Goal: Information Seeking & Learning: Check status

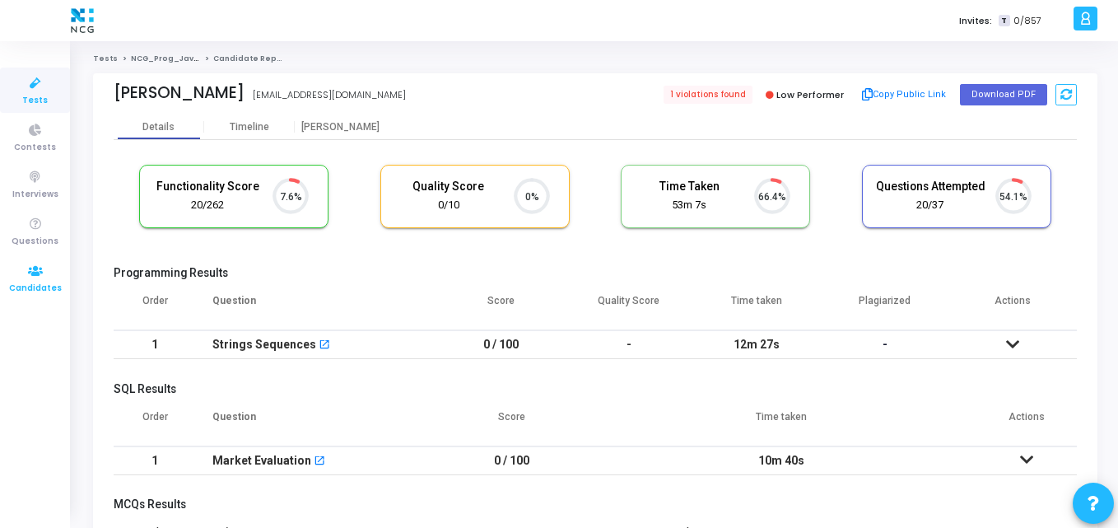
scroll to position [35, 42]
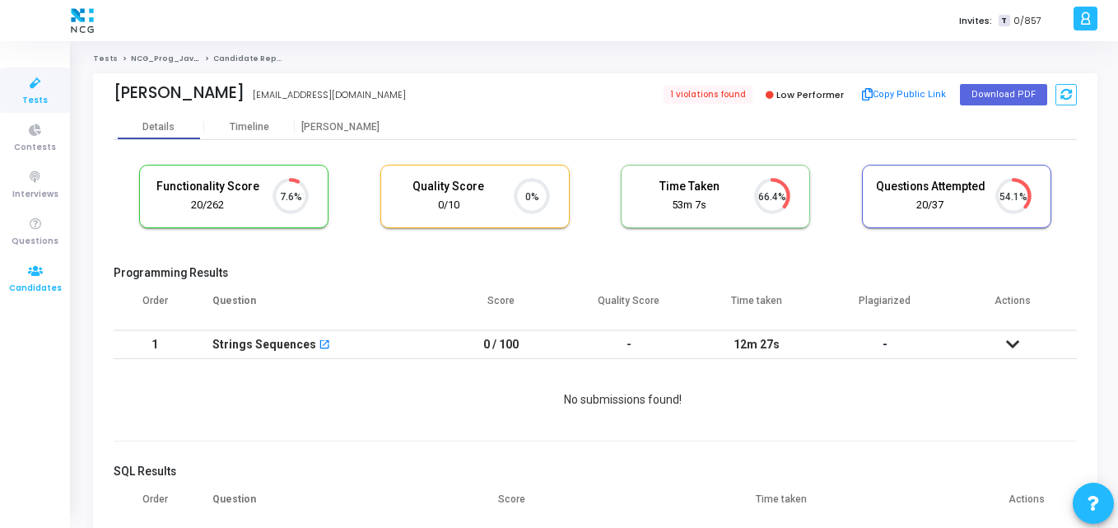
click at [28, 274] on icon at bounding box center [35, 271] width 35 height 21
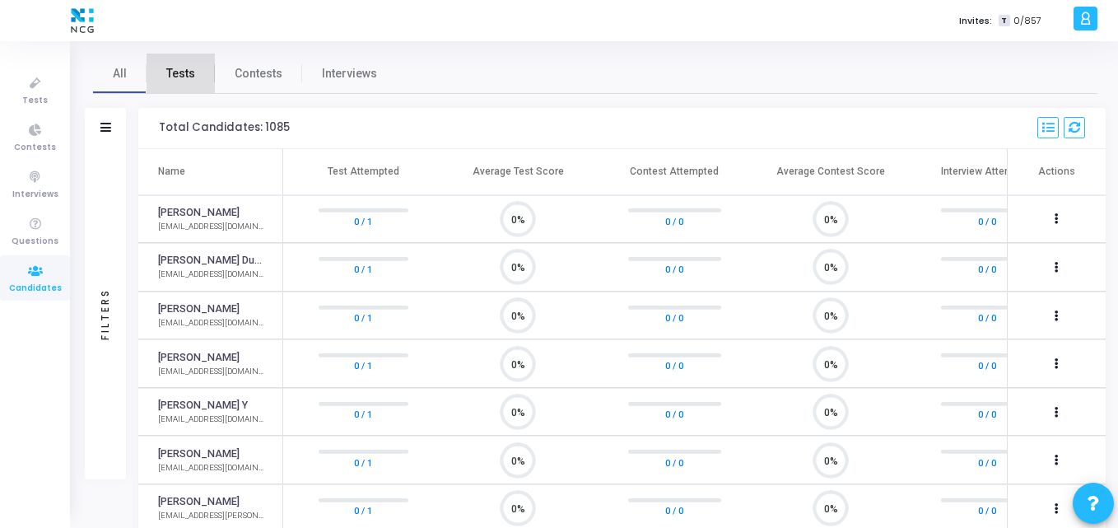
click at [178, 72] on span "Tests" at bounding box center [180, 73] width 29 height 17
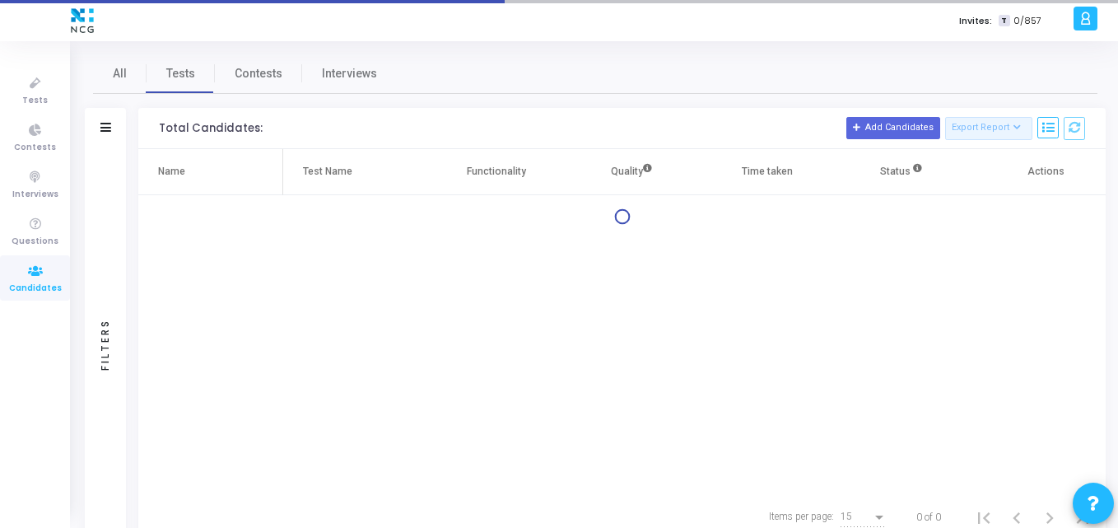
click at [97, 129] on div "Filters" at bounding box center [105, 128] width 41 height 41
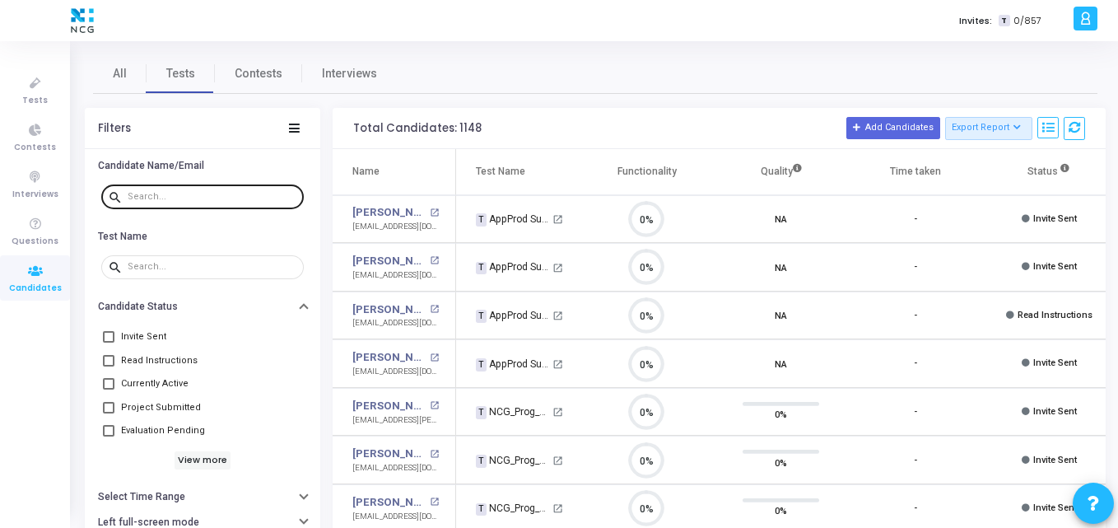
click at [170, 201] on input "text" at bounding box center [213, 197] width 170 height 10
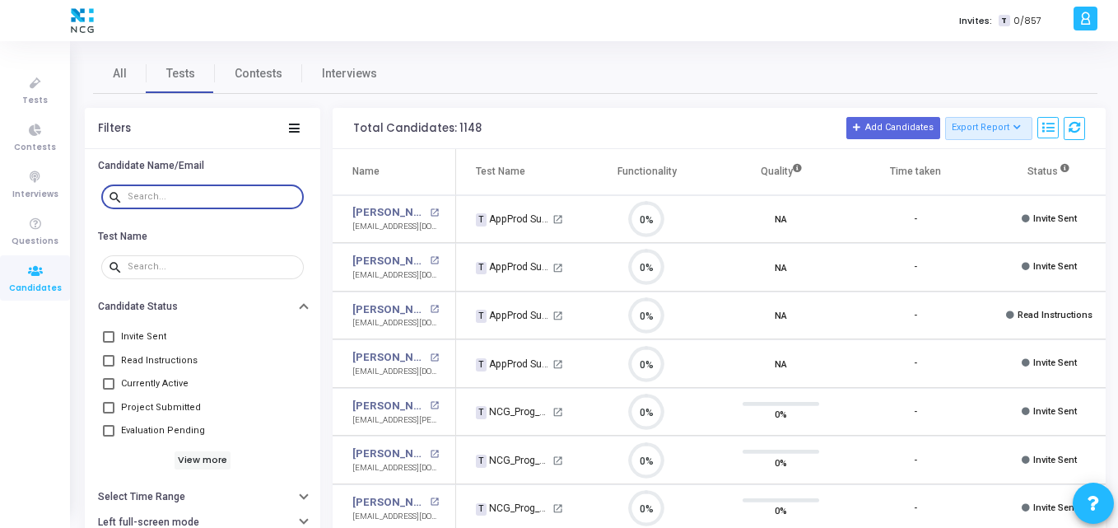
paste input "[EMAIL_ADDRESS][DOMAIN_NAME]"
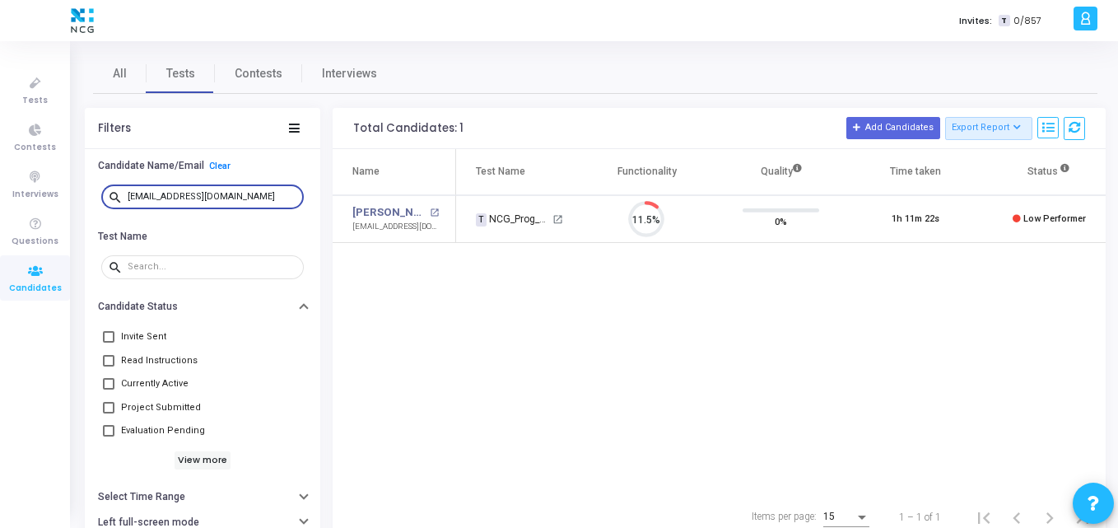
type input "[EMAIL_ADDRESS][DOMAIN_NAME]"
click at [407, 263] on div "Name Test Name Functionality Quality Time taken Status Actions Sapna Gaikwad op…" at bounding box center [719, 321] width 773 height 345
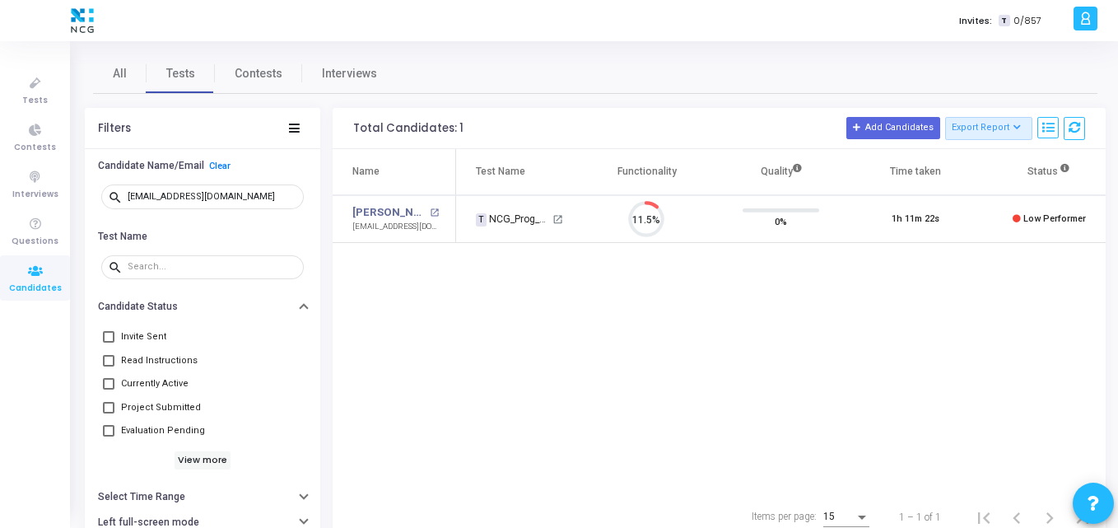
click at [511, 295] on div "Name Test Name Functionality Quality Time taken Status Actions Sapna Gaikwad op…" at bounding box center [719, 321] width 773 height 345
click at [461, 295] on div "Name Test Name Functionality Quality Time taken Status Actions Sapna Gaikwad op…" at bounding box center [719, 321] width 773 height 345
click at [375, 208] on link "[PERSON_NAME]" at bounding box center [388, 212] width 73 height 16
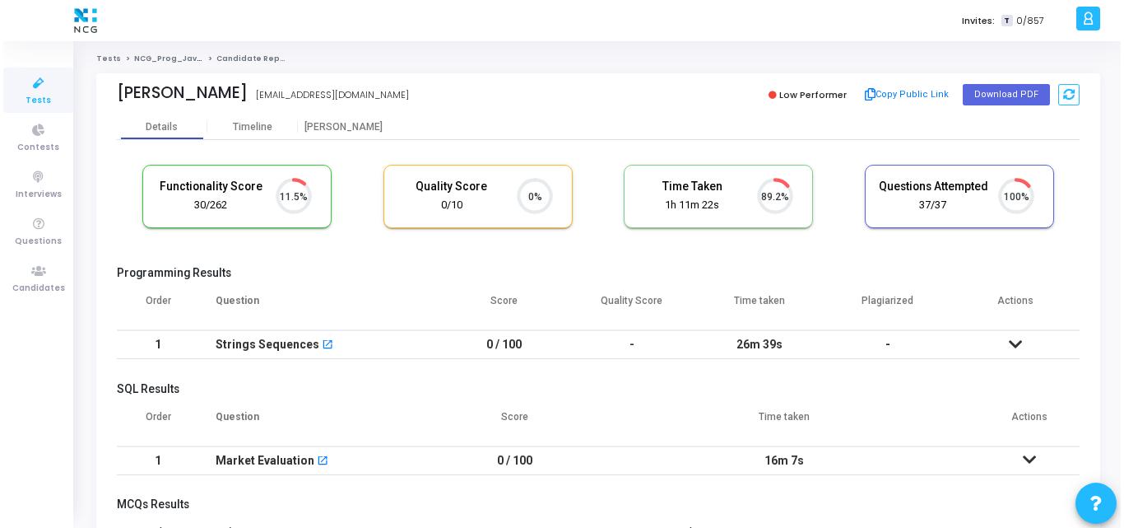
scroll to position [7, 7]
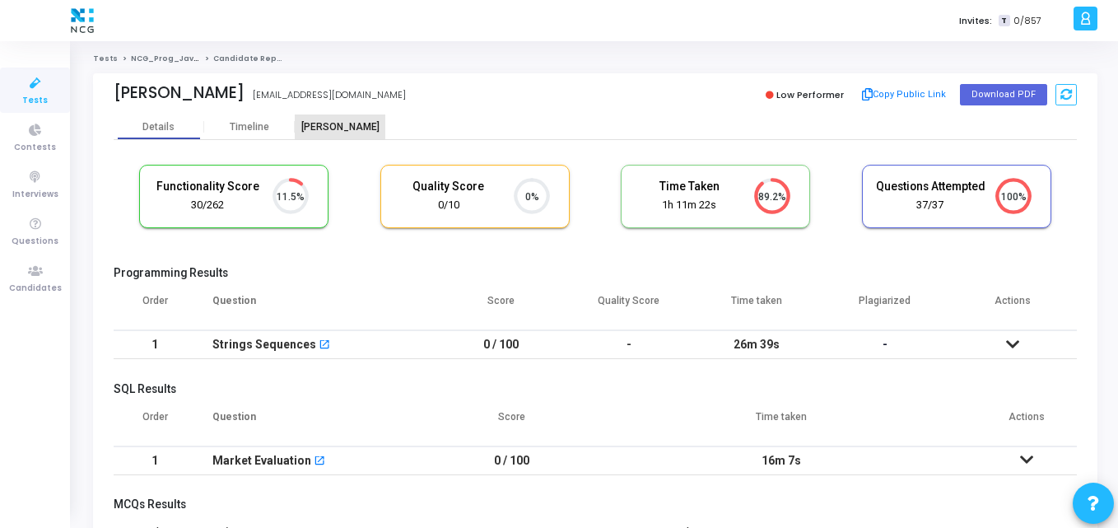
click at [343, 124] on div "[PERSON_NAME]" at bounding box center [340, 127] width 91 height 12
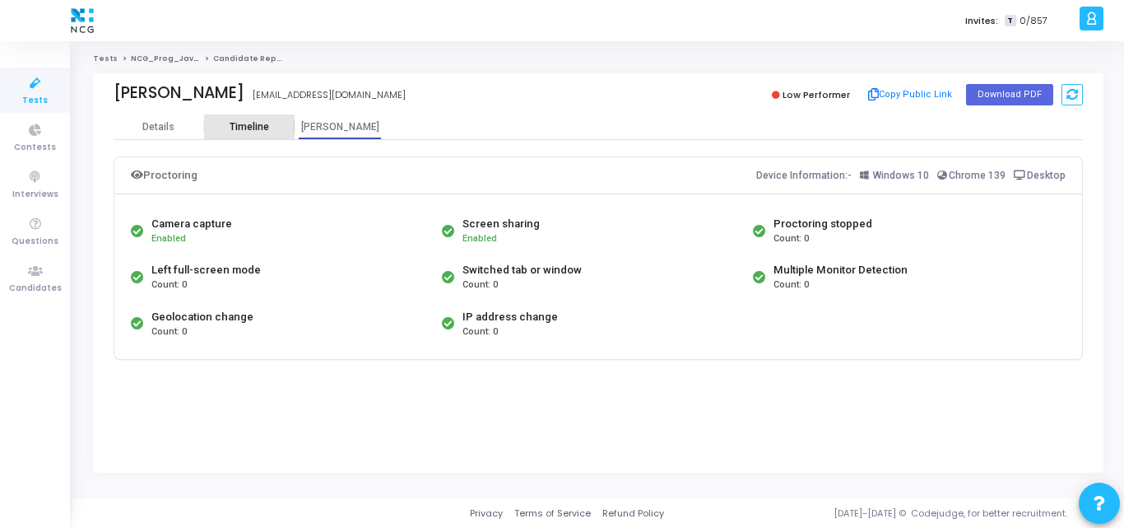
click at [253, 133] on div "Timeline" at bounding box center [250, 127] width 40 height 12
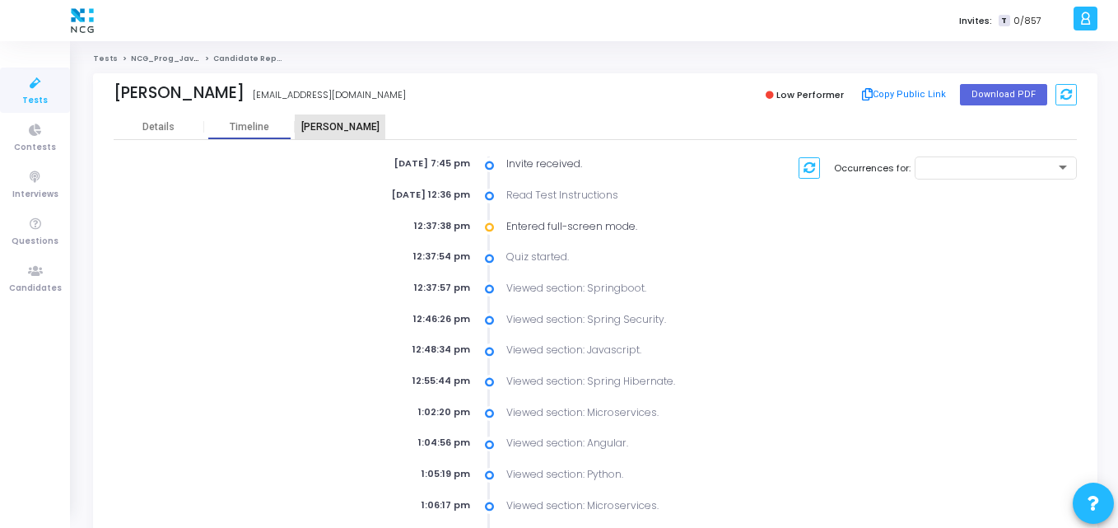
click at [343, 129] on div "[PERSON_NAME]" at bounding box center [340, 127] width 91 height 12
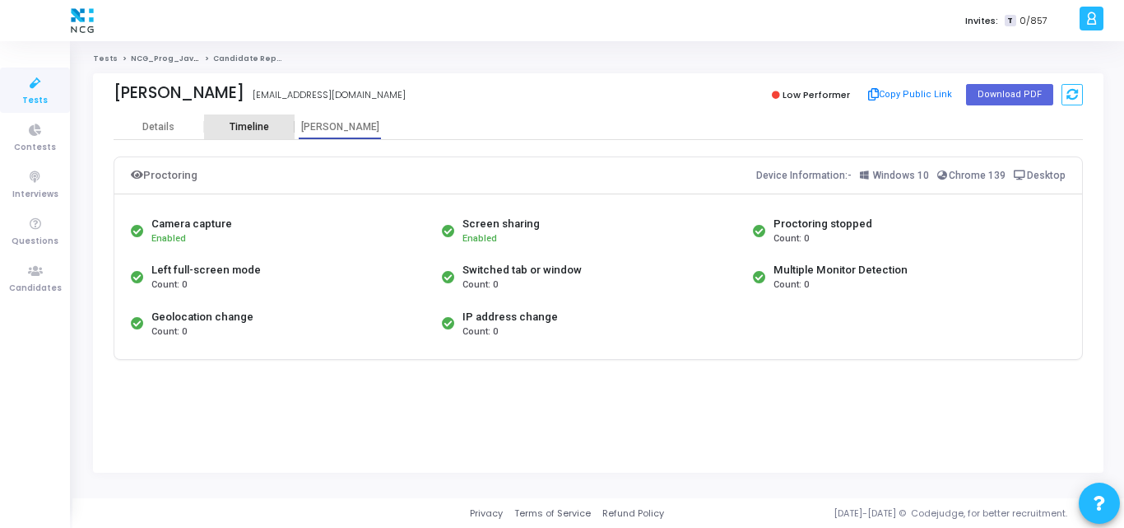
click at [248, 119] on div "Timeline" at bounding box center [249, 126] width 91 height 25
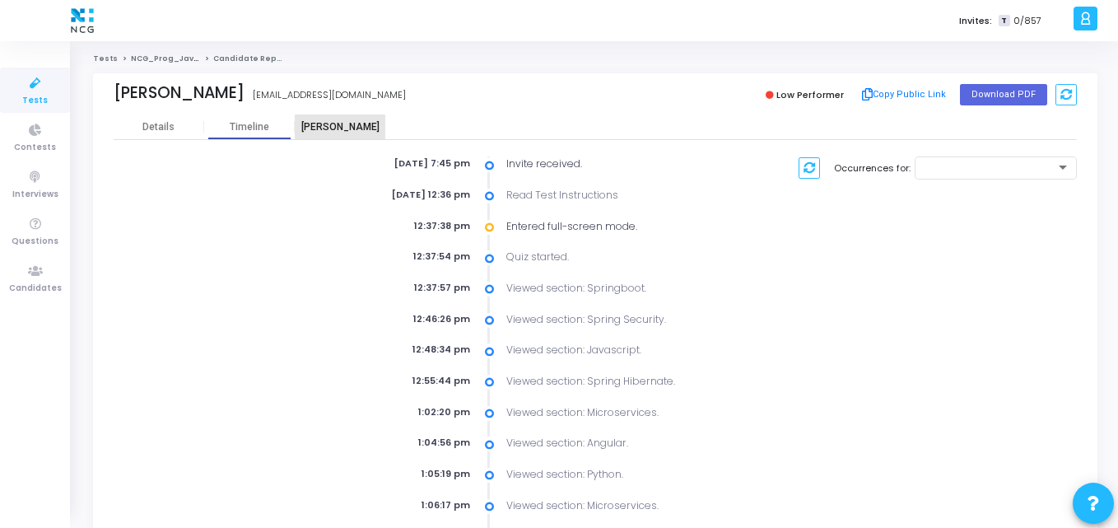
click at [333, 137] on div "[PERSON_NAME]" at bounding box center [340, 126] width 91 height 25
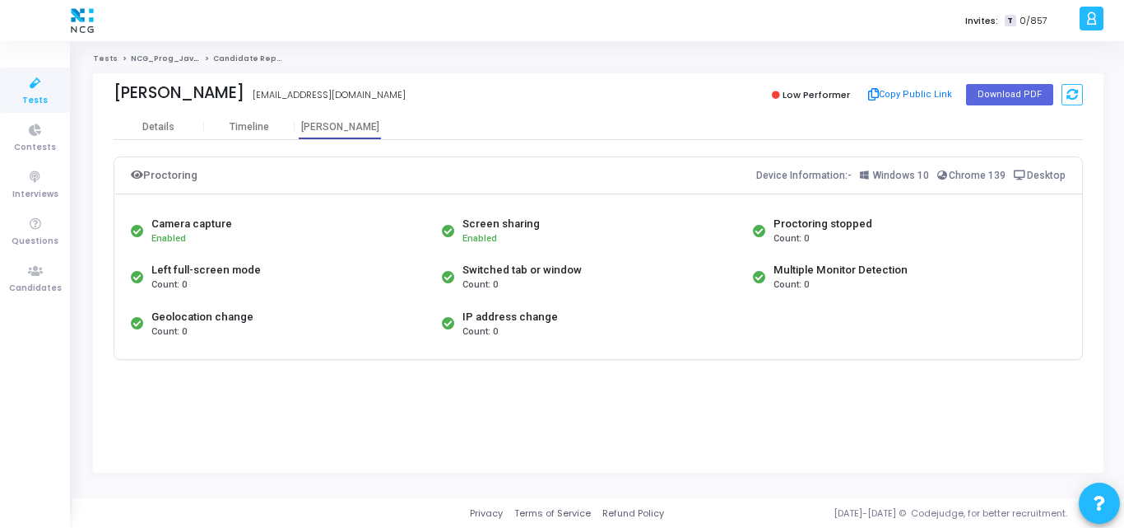
click at [415, 198] on div "Camera capture Enabled Screen sharing Enabled Proctoring stopped Count: 0 Left …" at bounding box center [598, 277] width 968 height 164
click at [324, 207] on div "Camera capture Enabled" at bounding box center [282, 230] width 311 height 46
drag, startPoint x: 334, startPoint y: 63, endPoint x: 73, endPoint y: -21, distance: 274.3
click at [73, 0] on html "</div></div> K Kajal Settings Account settings and more Log Out My Profile My T…" at bounding box center [562, 264] width 1124 height 528
click at [35, 277] on icon at bounding box center [35, 271] width 35 height 21
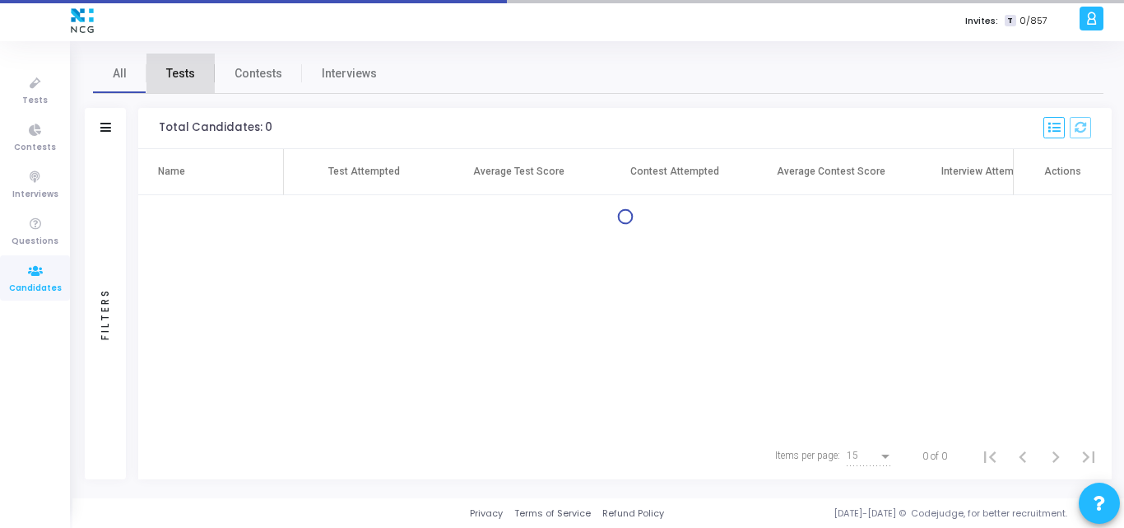
click at [196, 57] on link "Tests" at bounding box center [181, 74] width 68 height 40
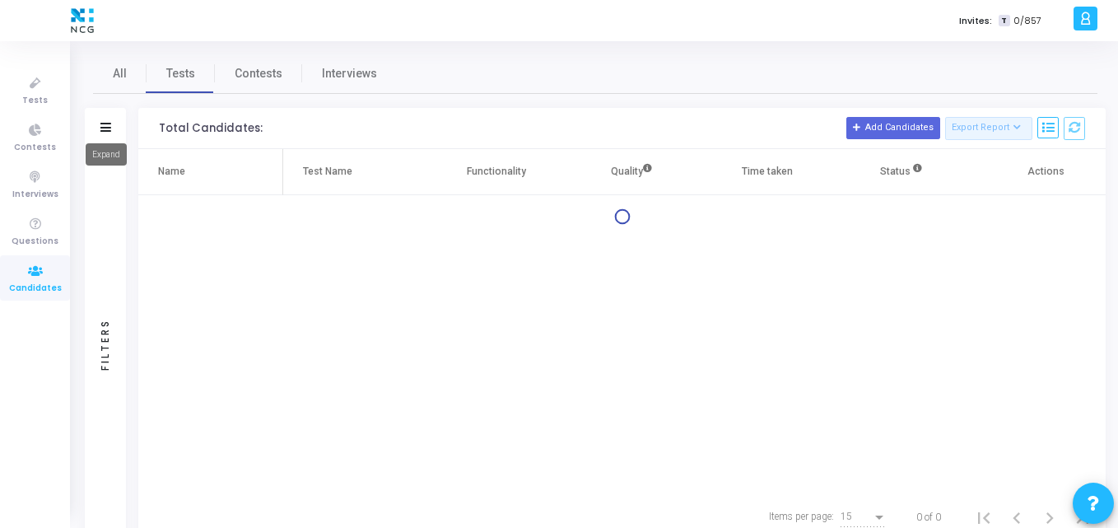
click at [101, 134] on mat-tooltip-component "Expand" at bounding box center [106, 154] width 64 height 45
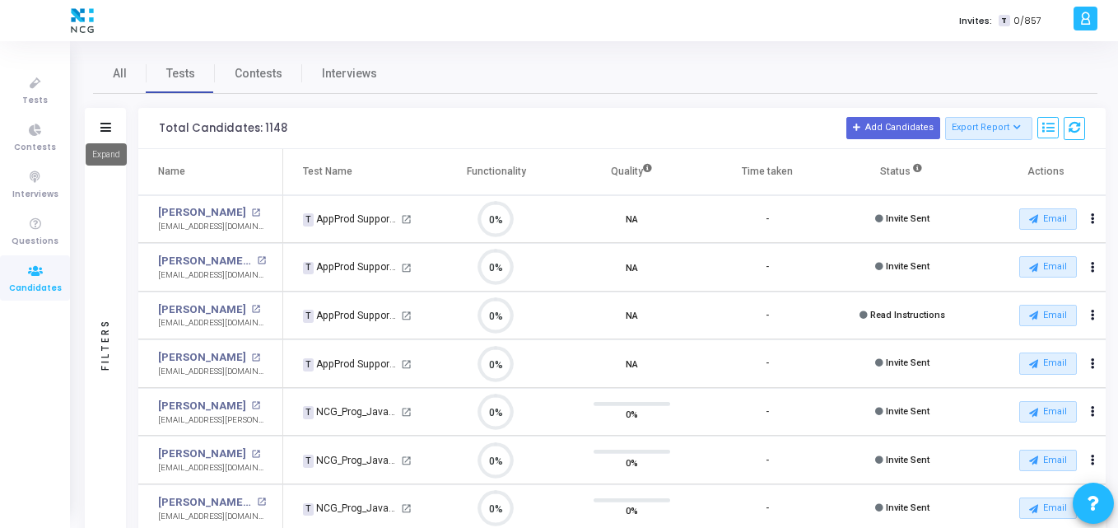
click at [106, 123] on icon at bounding box center [105, 127] width 11 height 9
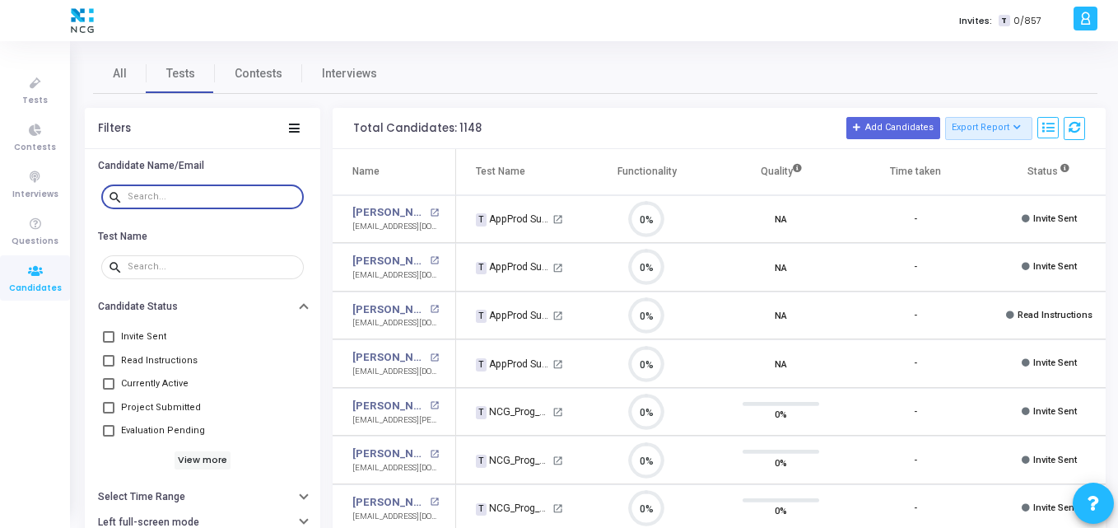
click at [178, 199] on input "text" at bounding box center [213, 197] width 170 height 10
paste input "[EMAIL_ADDRESS][DOMAIN_NAME]"
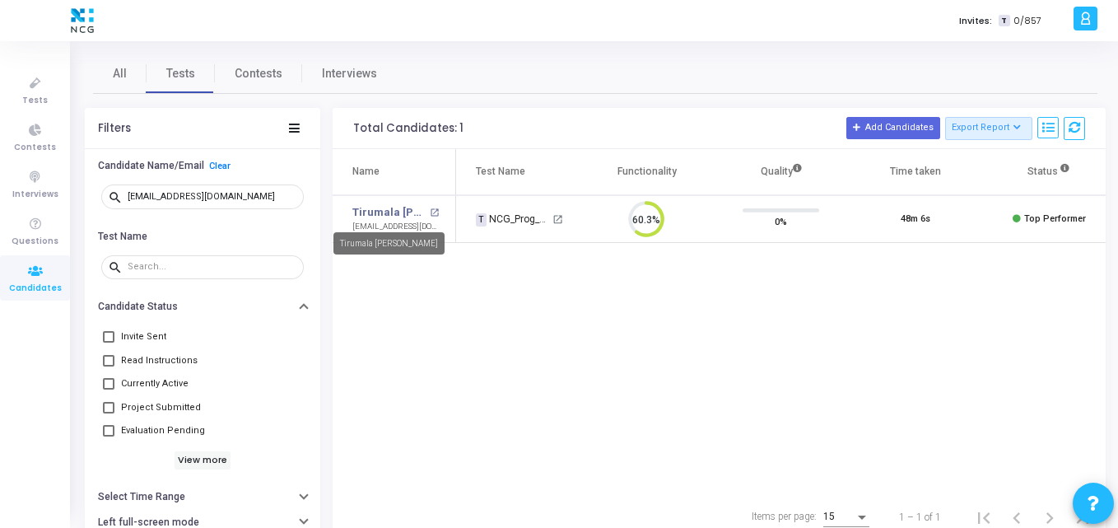
click at [370, 258] on mat-tooltip-component "Tirumala [PERSON_NAME]" at bounding box center [389, 243] width 134 height 45
click at [370, 258] on div "Name Test Name Functionality Quality Time taken Status Actions Tirumala [PERSON…" at bounding box center [719, 321] width 773 height 345
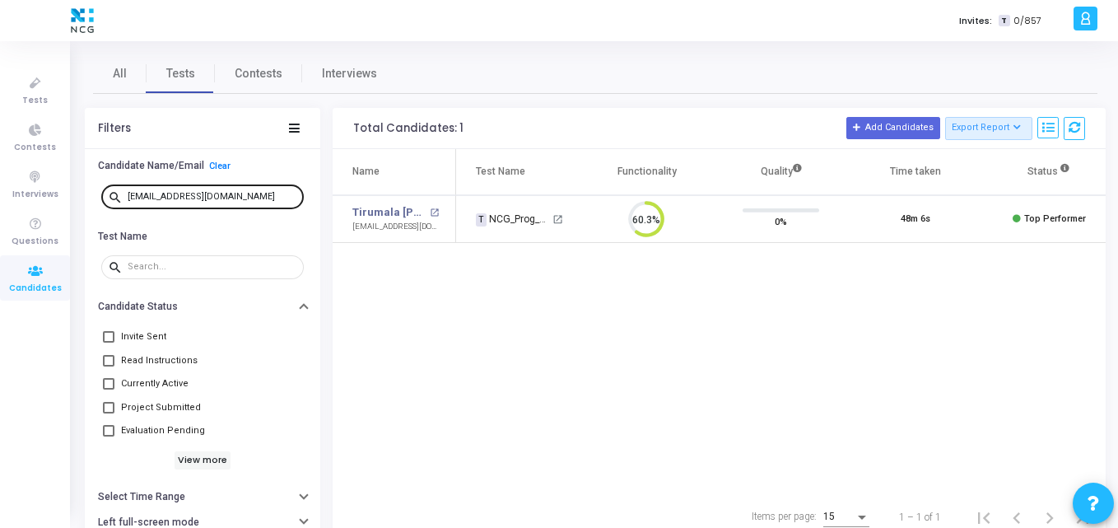
drag, startPoint x: 240, startPoint y: 186, endPoint x: 240, endPoint y: 195, distance: 9.1
click at [240, 195] on div "[EMAIL_ADDRESS][DOMAIN_NAME]" at bounding box center [213, 196] width 170 height 26
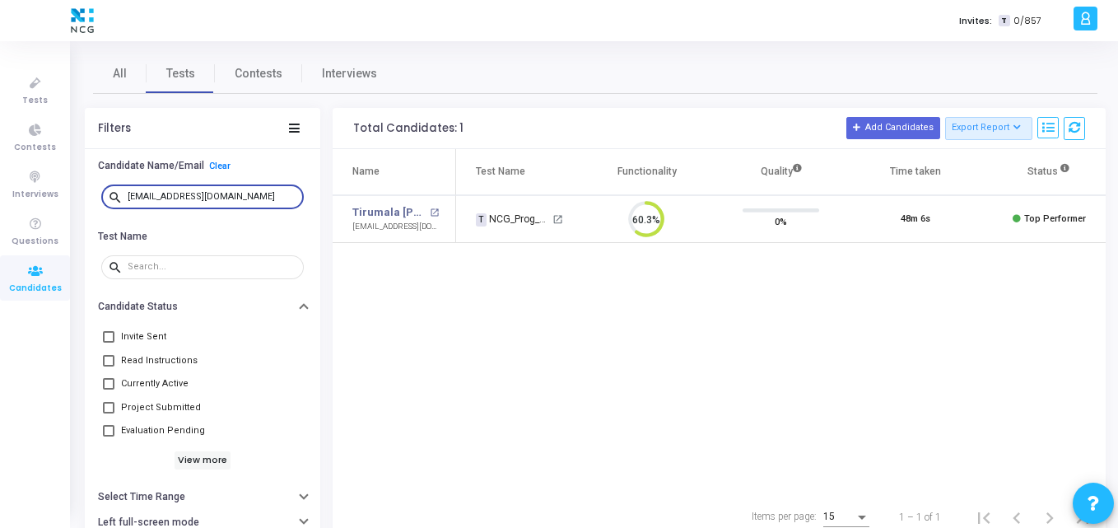
drag, startPoint x: 240, startPoint y: 195, endPoint x: 80, endPoint y: 193, distance: 159.7
click at [80, 193] on div "All Tests Contests Interviews Filters Candidate Name/Email Clear search [EMAIL_…" at bounding box center [594, 297] width 1045 height 486
paste input "ankitbhowad222"
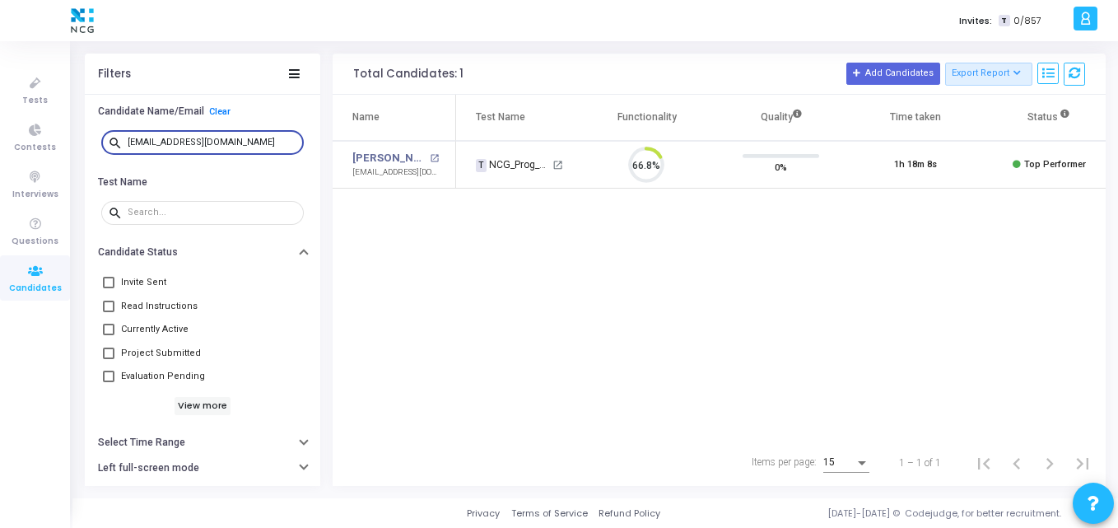
scroll to position [35, 42]
click at [654, 220] on div "Name Test Name Functionality Quality Time taken Status Actions [PERSON_NAME] op…" at bounding box center [719, 267] width 773 height 345
drag, startPoint x: 247, startPoint y: 138, endPoint x: 64, endPoint y: 153, distance: 183.3
click at [64, 153] on div "Tests Contests Interviews Questions Candidates Invites: T 0/857 K Kajal Setting…" at bounding box center [559, 210] width 1118 height 528
paste input "nitishkumarjha.it369"
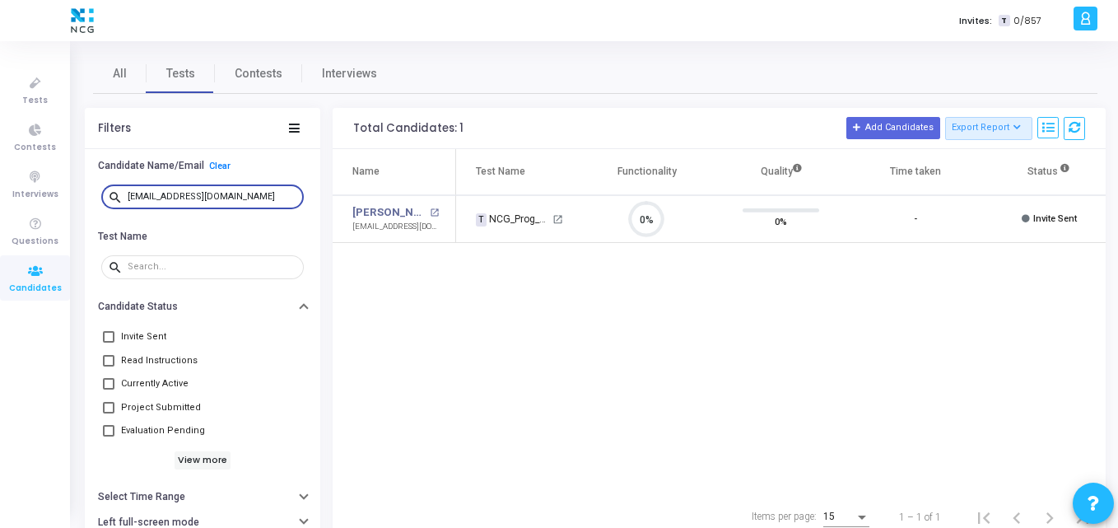
scroll to position [35, 42]
drag, startPoint x: 279, startPoint y: 195, endPoint x: 1, endPoint y: 137, distance: 284.3
click at [1, 137] on div "Tests Contests Interviews Questions Candidates Invites: T 0/857 K Kajal Setting…" at bounding box center [559, 264] width 1118 height 528
paste input "dasdebadatta008"
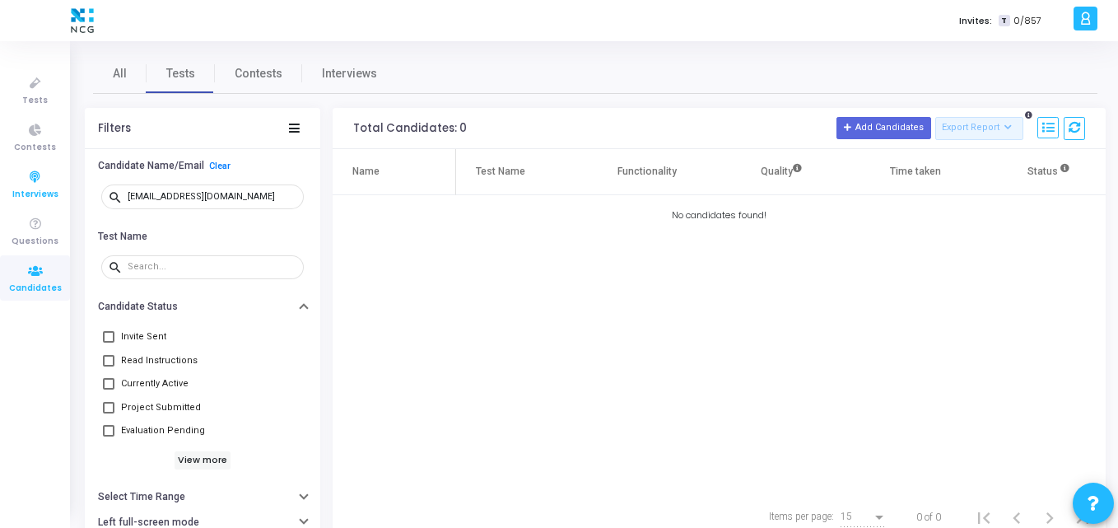
drag, startPoint x: 264, startPoint y: 202, endPoint x: 2, endPoint y: 192, distance: 261.9
click at [2, 192] on div "Tests Contests Interviews Questions Candidates Invites: T 0/857 K Kajal Setting…" at bounding box center [559, 264] width 1118 height 528
drag, startPoint x: 482, startPoint y: 307, endPoint x: 263, endPoint y: 181, distance: 253.3
click at [263, 181] on div "Filters Candidate Name/Email Clear search [EMAIL_ADDRESS][DOMAIN_NAME] Test Nam…" at bounding box center [595, 324] width 1021 height 432
click at [263, 181] on div "search [EMAIL_ADDRESS][DOMAIN_NAME]" at bounding box center [202, 197] width 202 height 37
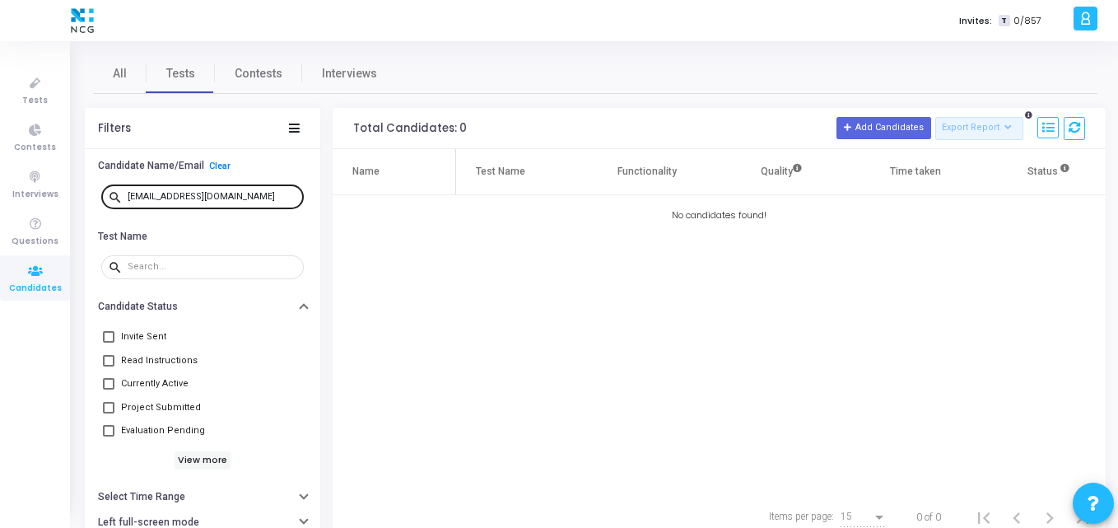
drag, startPoint x: 263, startPoint y: 190, endPoint x: 251, endPoint y: 193, distance: 12.0
click at [251, 193] on div "[EMAIL_ADDRESS][DOMAIN_NAME]" at bounding box center [213, 196] width 170 height 26
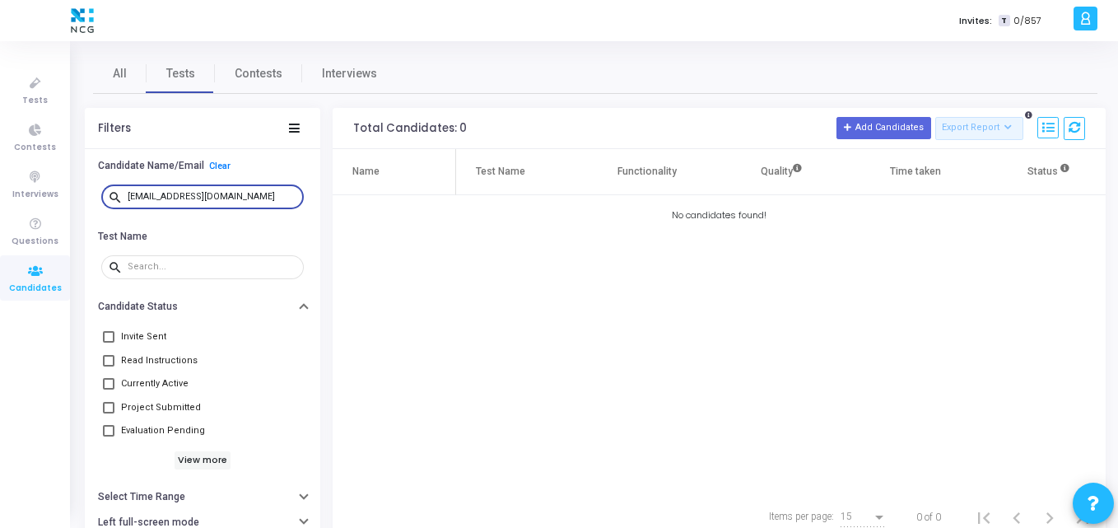
drag, startPoint x: 251, startPoint y: 193, endPoint x: 125, endPoint y: 196, distance: 126.0
click at [125, 196] on div "search [EMAIL_ADDRESS][DOMAIN_NAME]" at bounding box center [202, 196] width 202 height 26
paste input "rajeshreddyp05"
drag, startPoint x: 250, startPoint y: 197, endPoint x: 72, endPoint y: 189, distance: 177.9
click at [72, 189] on div "All Tests Contests Interviews Filters Candidate Name/Email Clear search [EMAIL_…" at bounding box center [594, 297] width 1045 height 486
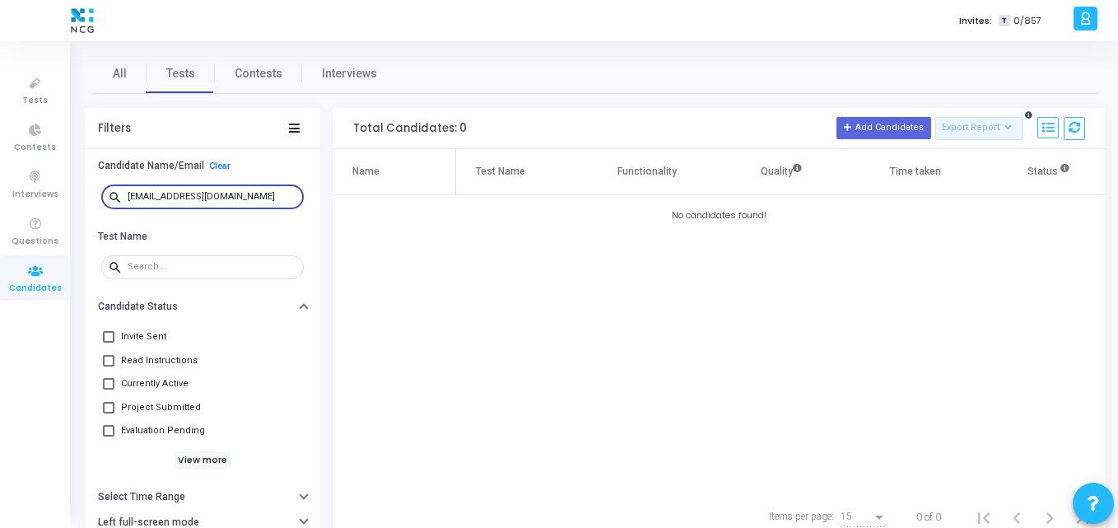
paste input "[DOMAIN_NAME]"
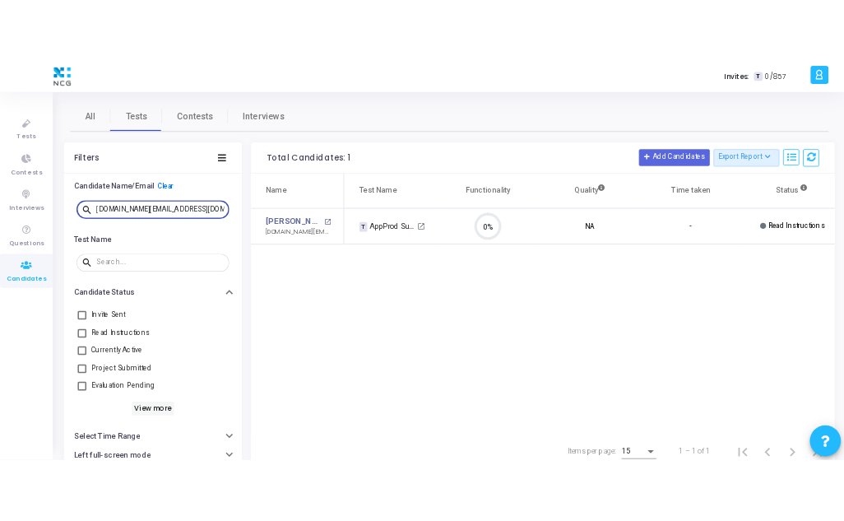
scroll to position [35, 42]
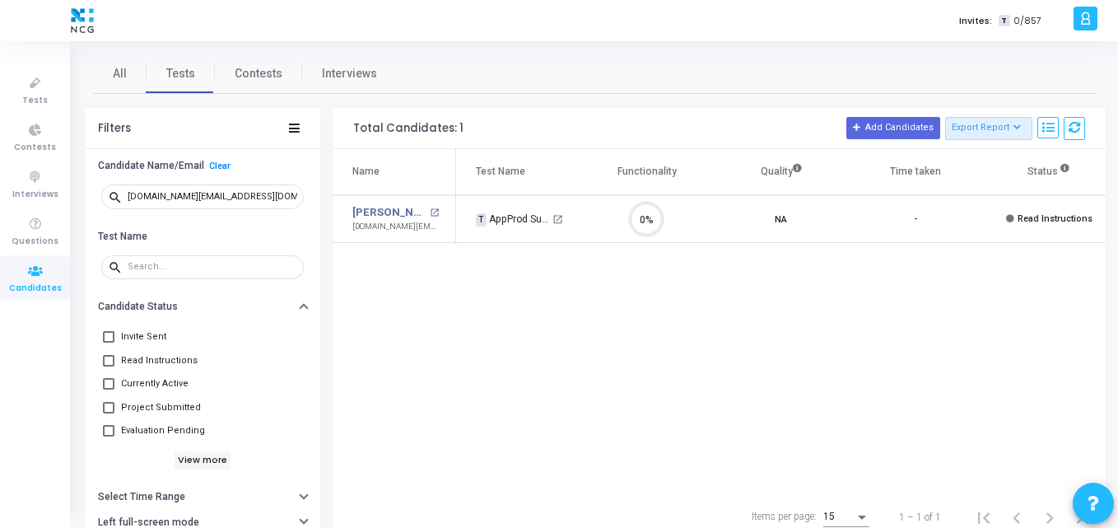
click at [534, 342] on div "Name Test Name Functionality Quality Time taken Status Actions [PERSON_NAME] A …" at bounding box center [719, 321] width 773 height 345
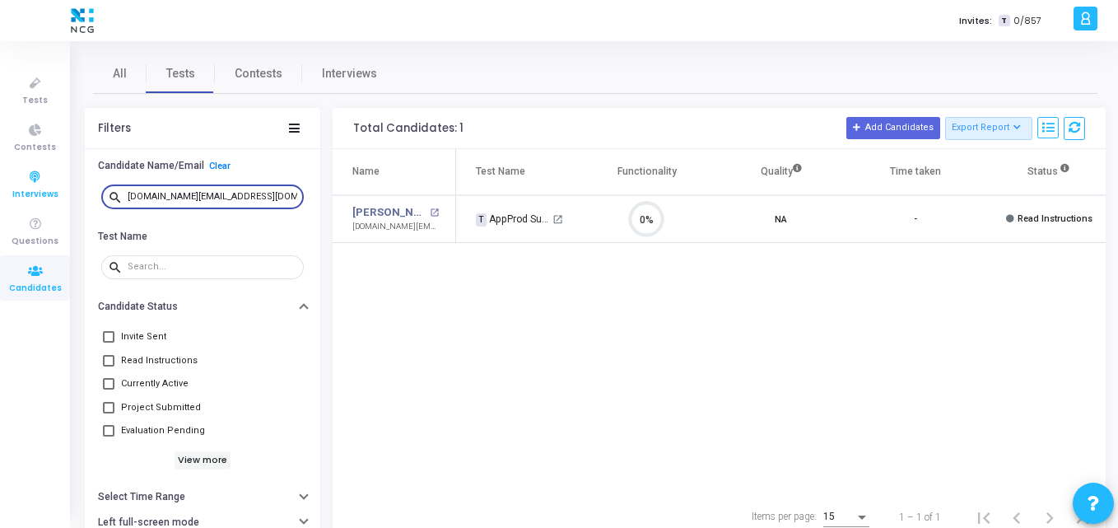
drag, startPoint x: 261, startPoint y: 198, endPoint x: 2, endPoint y: 202, distance: 259.3
click at [2, 202] on div "Tests Contests Interviews Questions Candidates Invites: T 0/857 K Kajal Setting…" at bounding box center [559, 264] width 1118 height 528
paste input "anusha24ashwathappa"
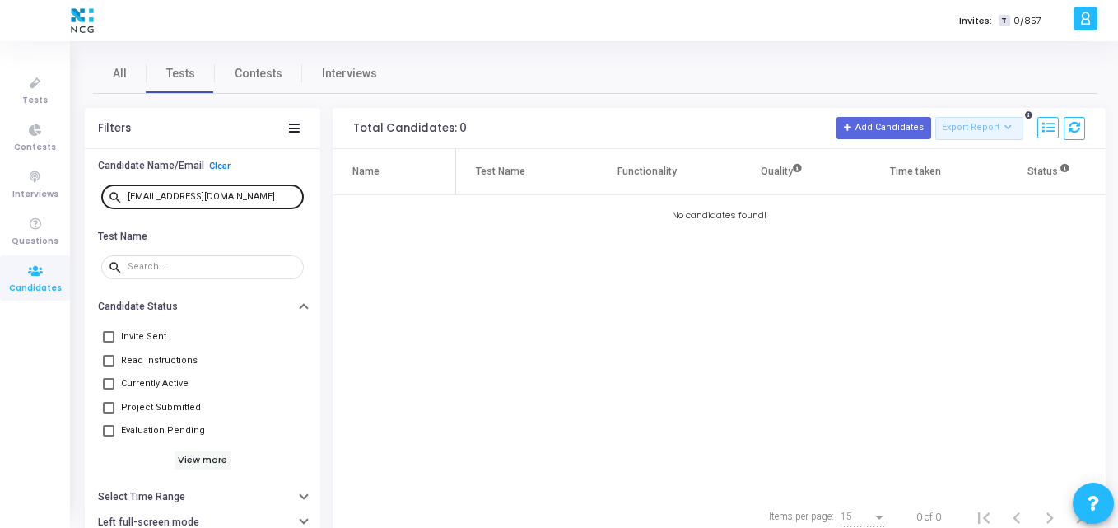
click at [280, 202] on div "[EMAIL_ADDRESS][DOMAIN_NAME]" at bounding box center [213, 196] width 170 height 26
click at [272, 200] on div "[EMAIL_ADDRESS][DOMAIN_NAME]" at bounding box center [213, 196] width 170 height 26
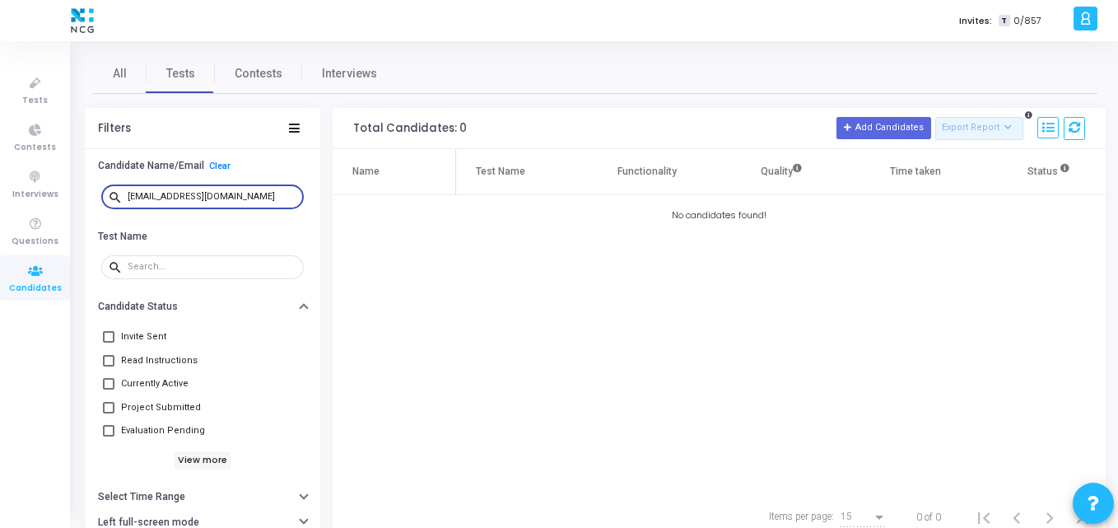
drag, startPoint x: 272, startPoint y: 200, endPoint x: 93, endPoint y: 185, distance: 180.0
click at [93, 185] on div "search [EMAIL_ADDRESS][DOMAIN_NAME]" at bounding box center [202, 197] width 235 height 37
paste input "princesazid1"
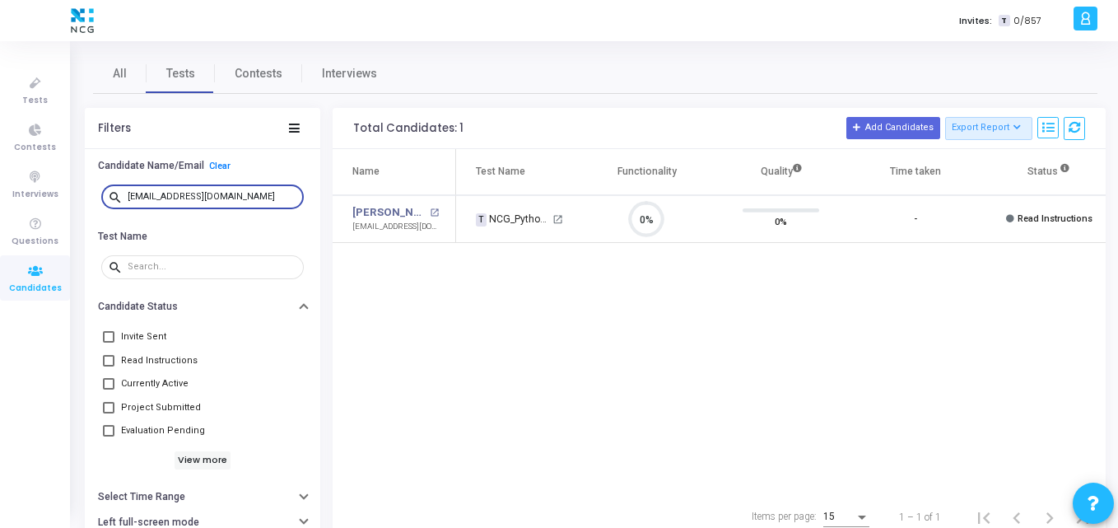
scroll to position [35, 42]
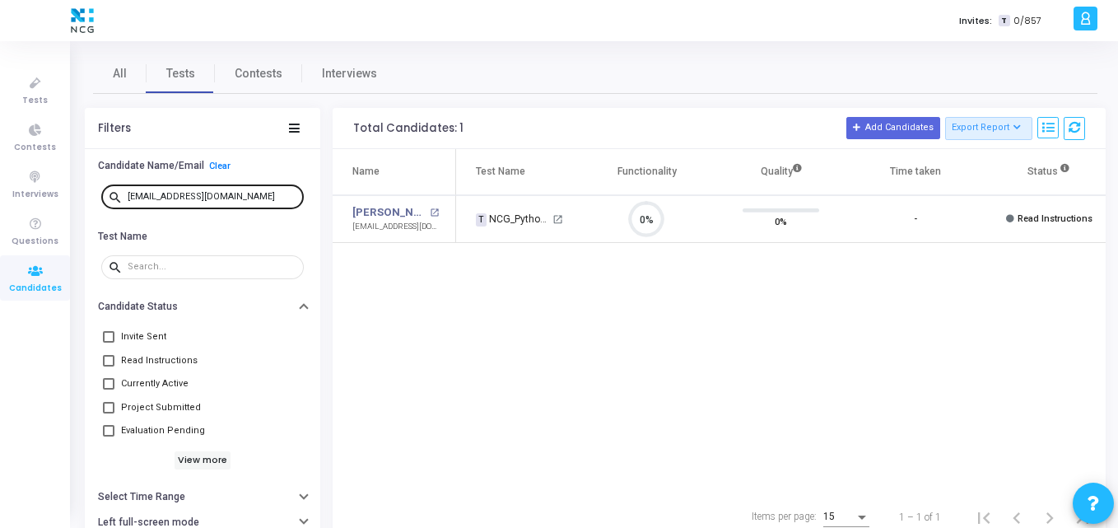
drag, startPoint x: 262, startPoint y: 202, endPoint x: 240, endPoint y: 196, distance: 23.0
click at [240, 196] on div "[EMAIL_ADDRESS][DOMAIN_NAME]" at bounding box center [213, 196] width 170 height 26
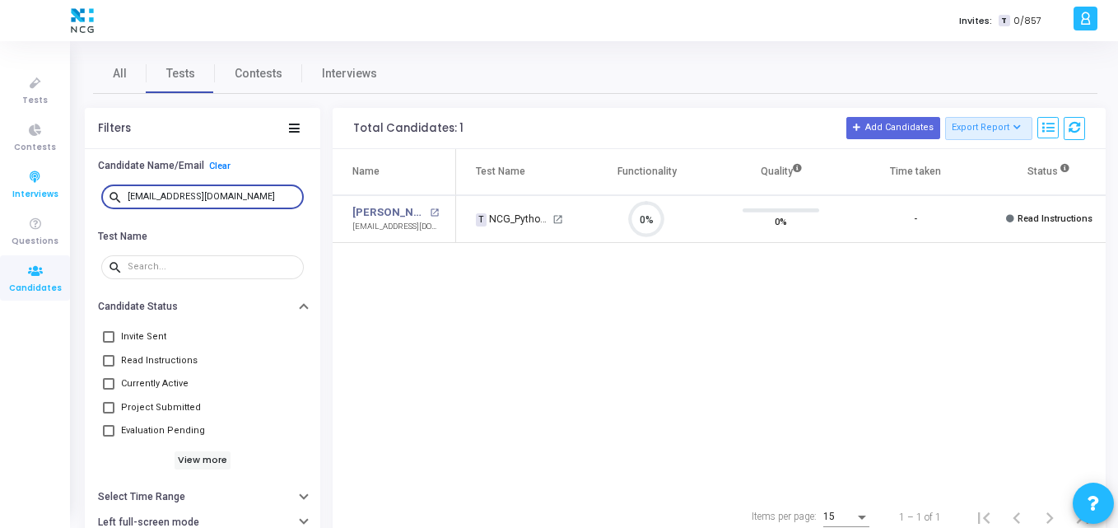
drag, startPoint x: 240, startPoint y: 196, endPoint x: 28, endPoint y: 201, distance: 211.6
click at [28, 201] on div "Tests Contests Interviews Questions Candidates Invites: T 0/857 K Kajal Setting…" at bounding box center [559, 264] width 1118 height 528
paste input "nithinvarma7893"
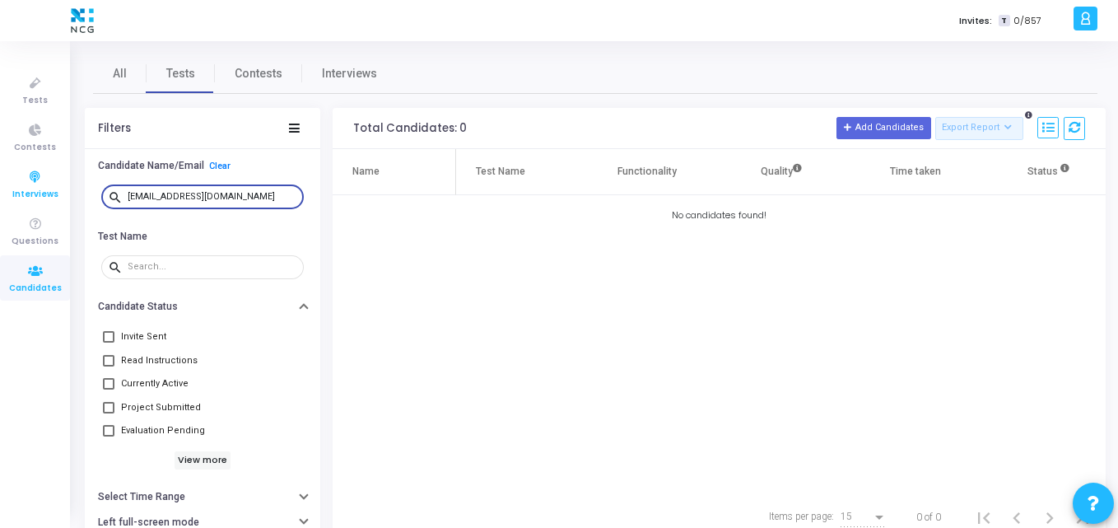
drag, startPoint x: 258, startPoint y: 192, endPoint x: 0, endPoint y: 171, distance: 259.3
click at [0, 171] on div "Tests Contests Interviews Questions Candidates Invites: T 0/857 K Kajal Setting…" at bounding box center [559, 264] width 1118 height 528
paste input "[PERSON_NAME].kumar1"
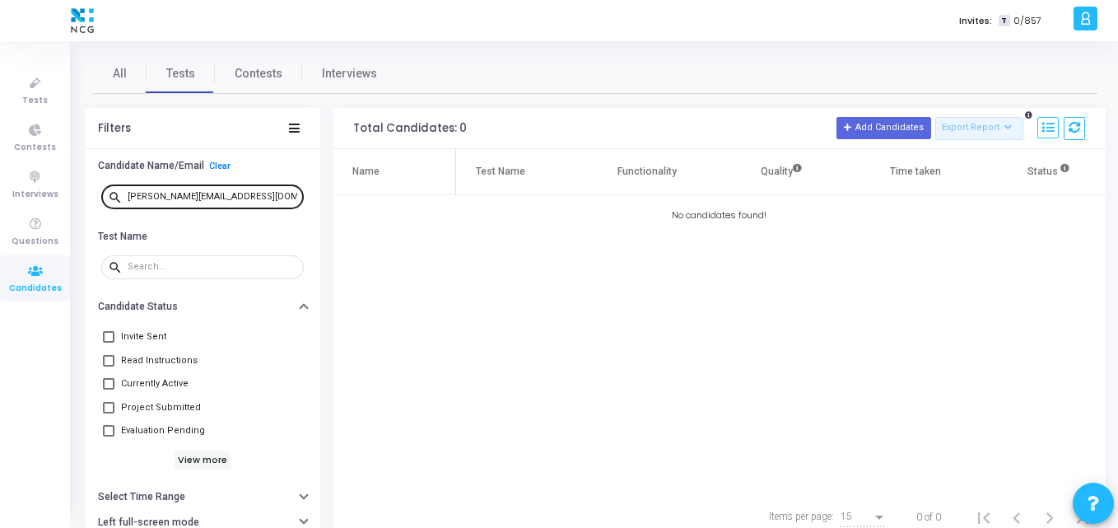
click at [275, 200] on div "[PERSON_NAME][EMAIL_ADDRESS][DOMAIN_NAME]" at bounding box center [213, 196] width 170 height 26
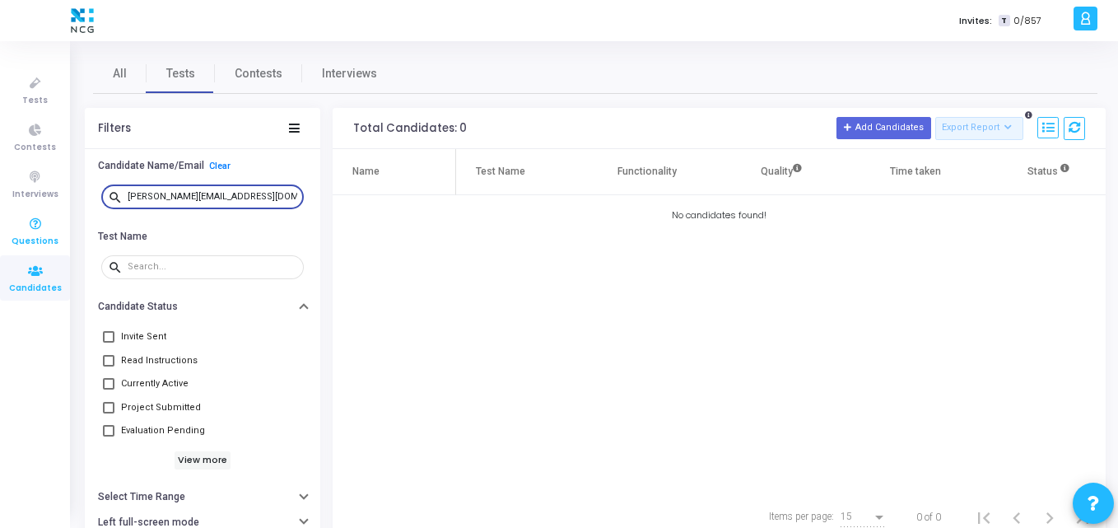
drag, startPoint x: 275, startPoint y: 200, endPoint x: 40, endPoint y: 226, distance: 236.1
click at [40, 226] on div "Tests Contests Interviews Questions Candidates Invites: T 0/857 K Kajal Setting…" at bounding box center [559, 264] width 1118 height 528
paste input "jassjaseerdazzils2000"
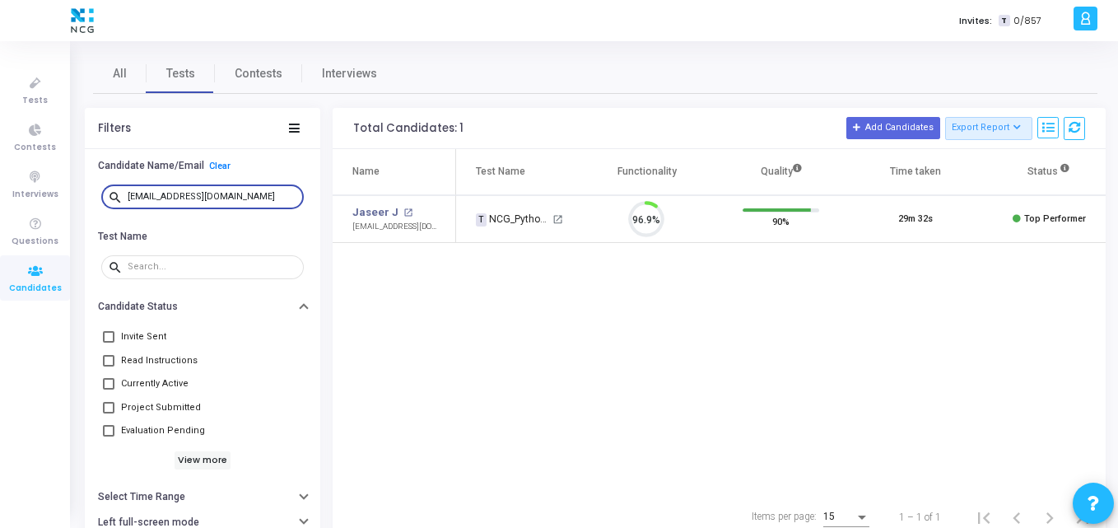
scroll to position [35, 42]
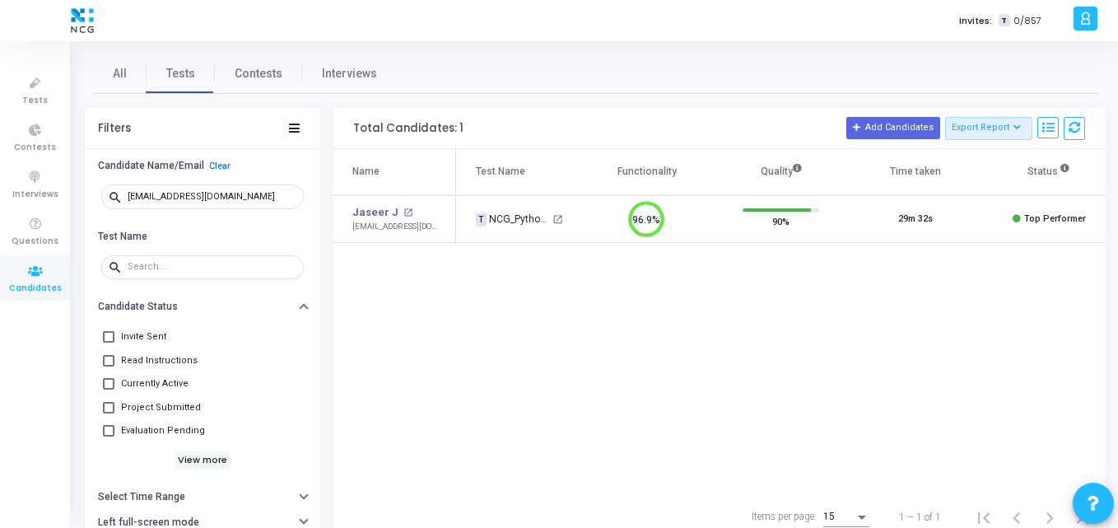
click at [631, 347] on div "Name Test Name Functionality Quality Time taken Status Actions Jaseer J open_in…" at bounding box center [719, 321] width 773 height 345
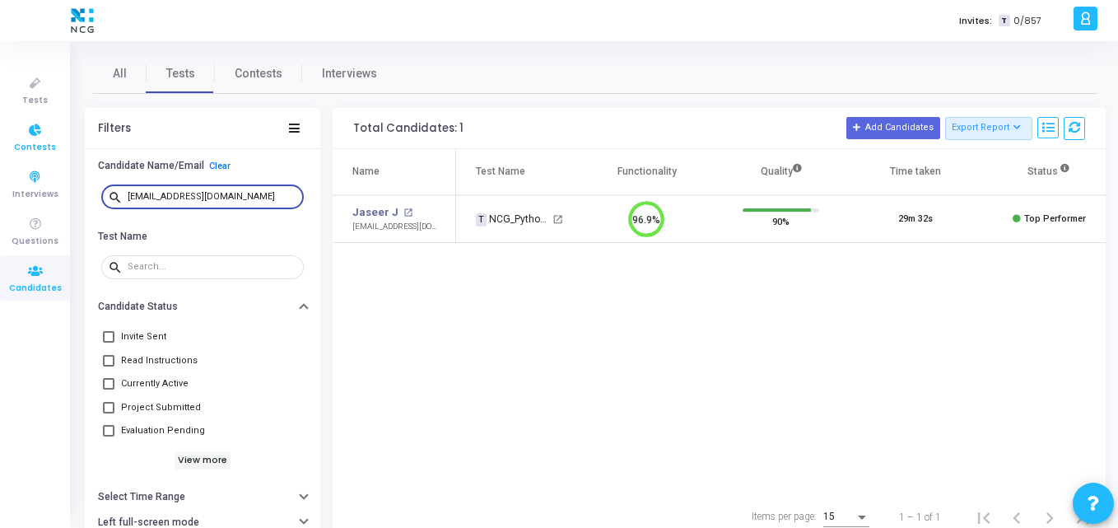
drag, startPoint x: 278, startPoint y: 198, endPoint x: 0, endPoint y: 154, distance: 281.6
click at [0, 154] on div "Tests Contests Interviews Questions Candidates Invites: T 0/857 K Kajal Setting…" at bounding box center [559, 264] width 1118 height 528
paste input "vemireddynagasai"
type input "[EMAIL_ADDRESS][DOMAIN_NAME]"
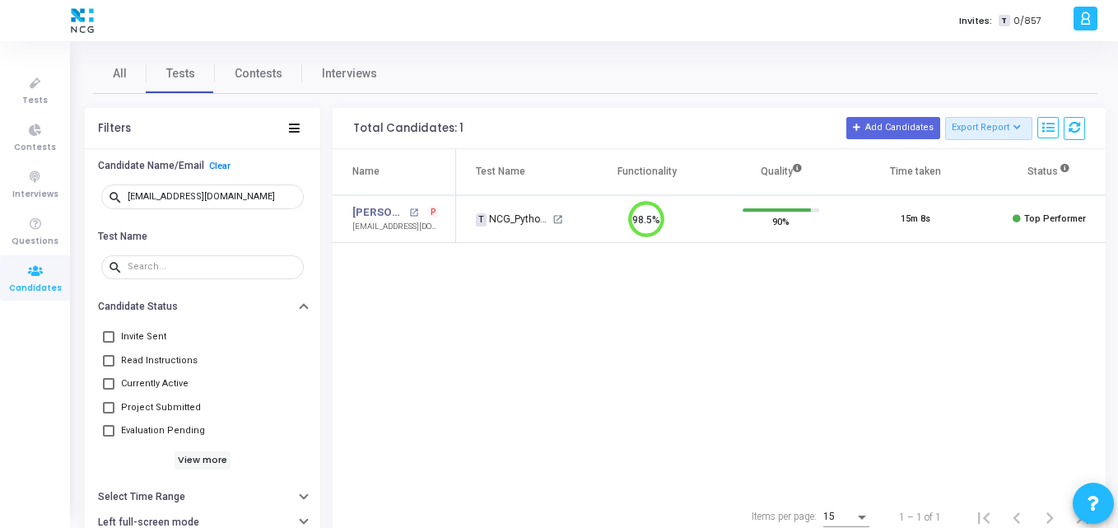
click at [460, 320] on div "Name Test Name Functionality Quality Time taken Status Actions [PERSON_NAME] op…" at bounding box center [719, 321] width 773 height 345
click at [384, 216] on link "[PERSON_NAME]" at bounding box center [378, 212] width 53 height 16
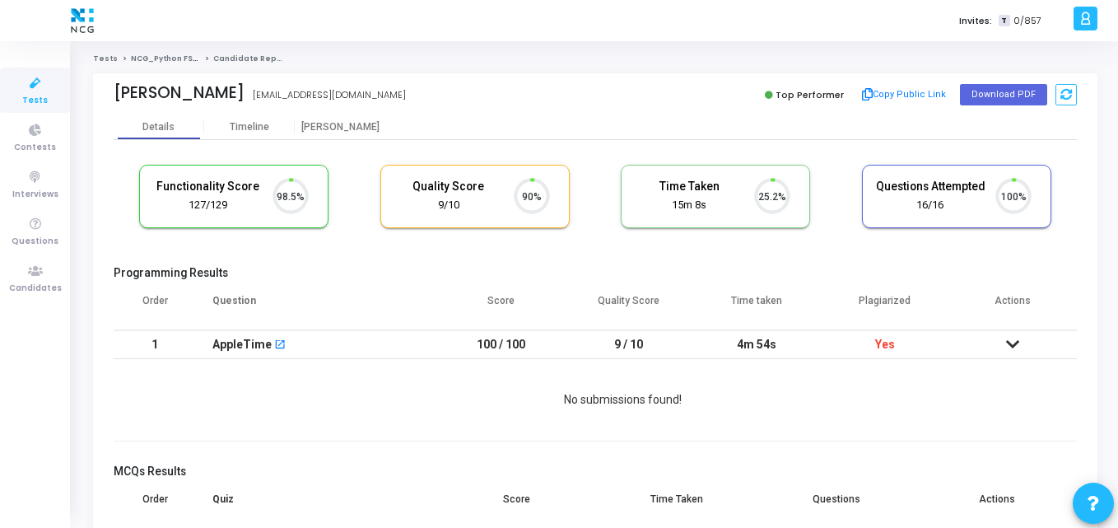
scroll to position [35, 42]
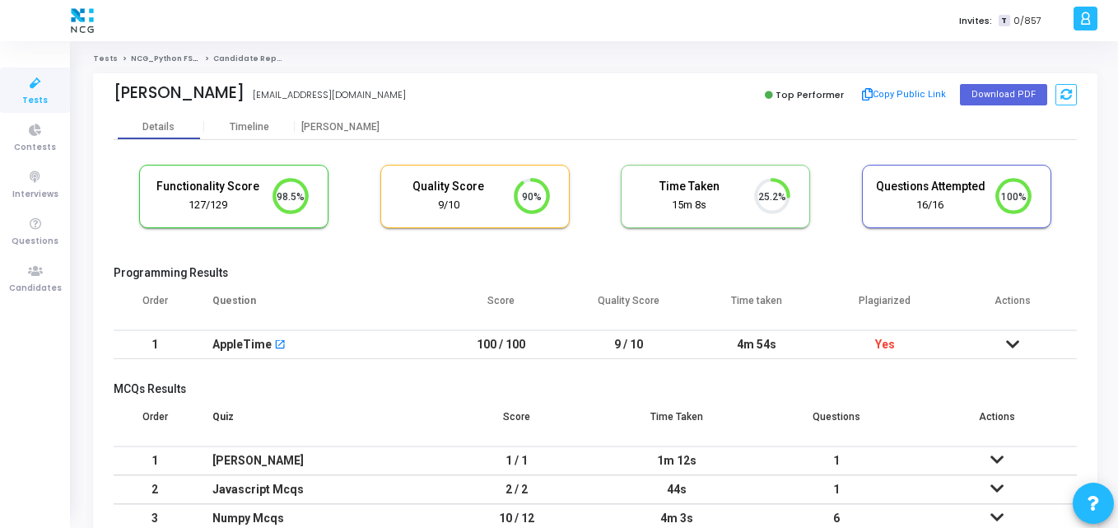
click at [689, 284] on th "Quality Score" at bounding box center [629, 307] width 128 height 46
click at [880, 298] on th "Plagiarized" at bounding box center [885, 307] width 128 height 46
copy th "Plagiarized"
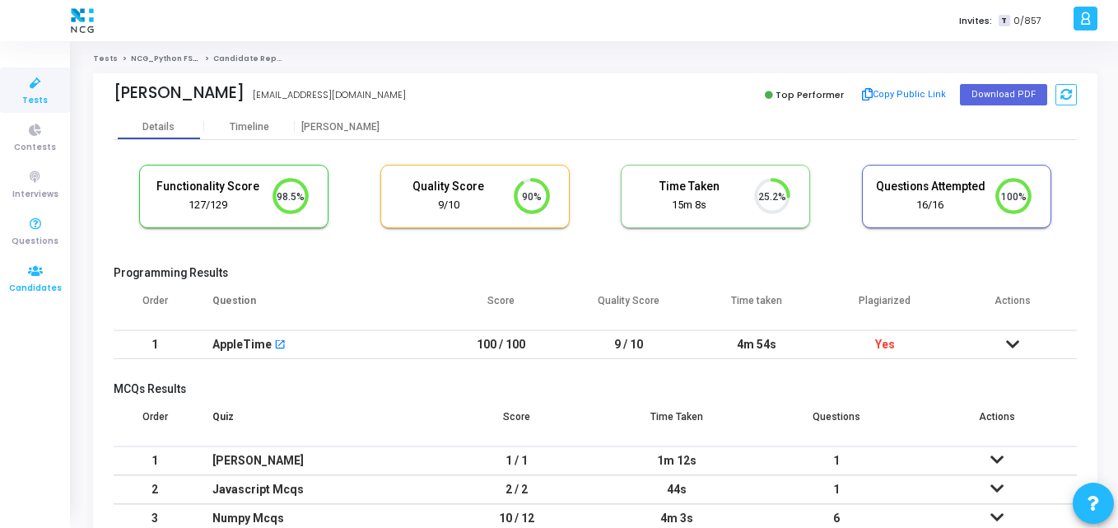
click at [34, 275] on icon at bounding box center [35, 271] width 35 height 21
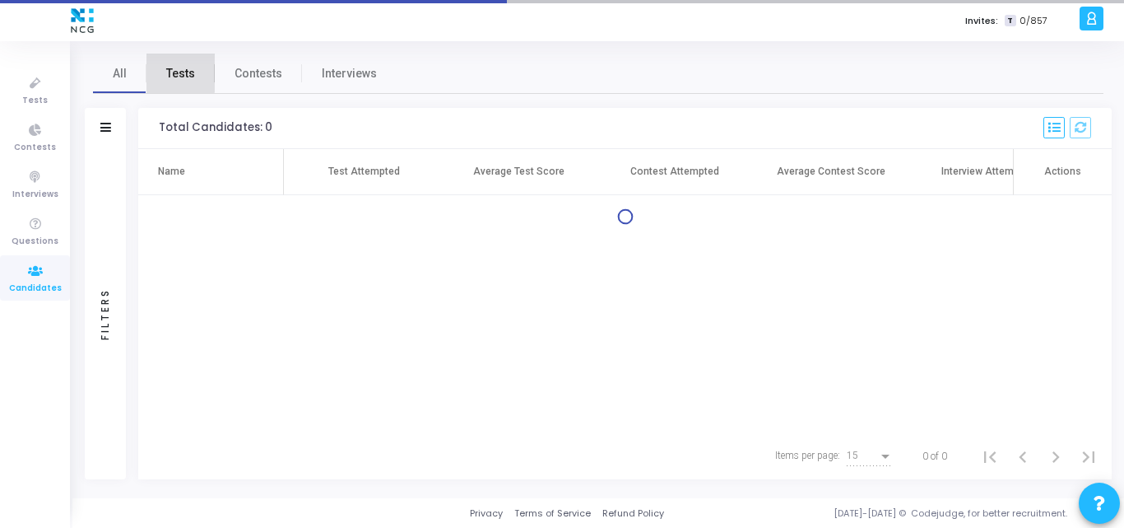
click at [178, 67] on span "Tests" at bounding box center [180, 73] width 29 height 17
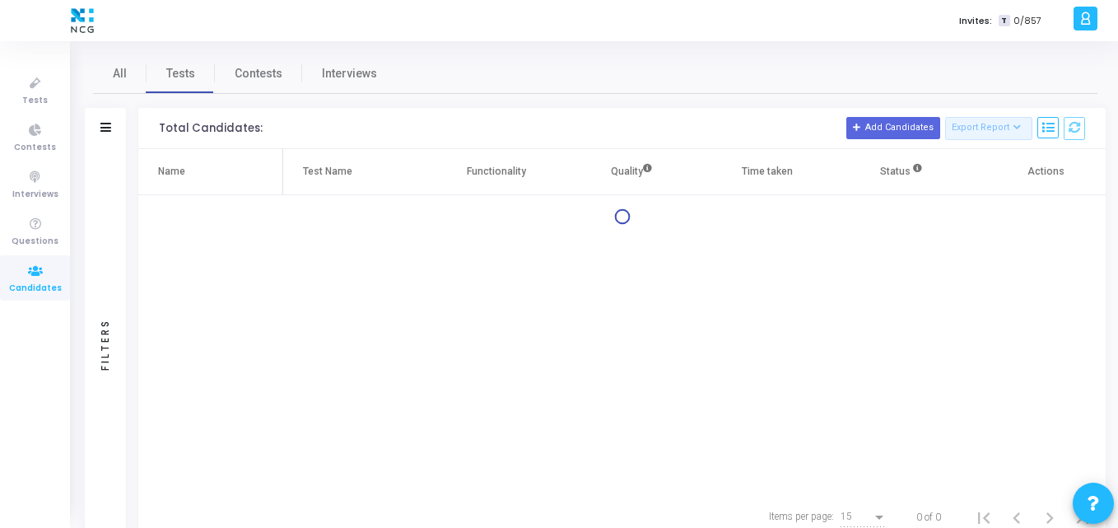
click at [113, 128] on div "Filters" at bounding box center [105, 128] width 41 height 41
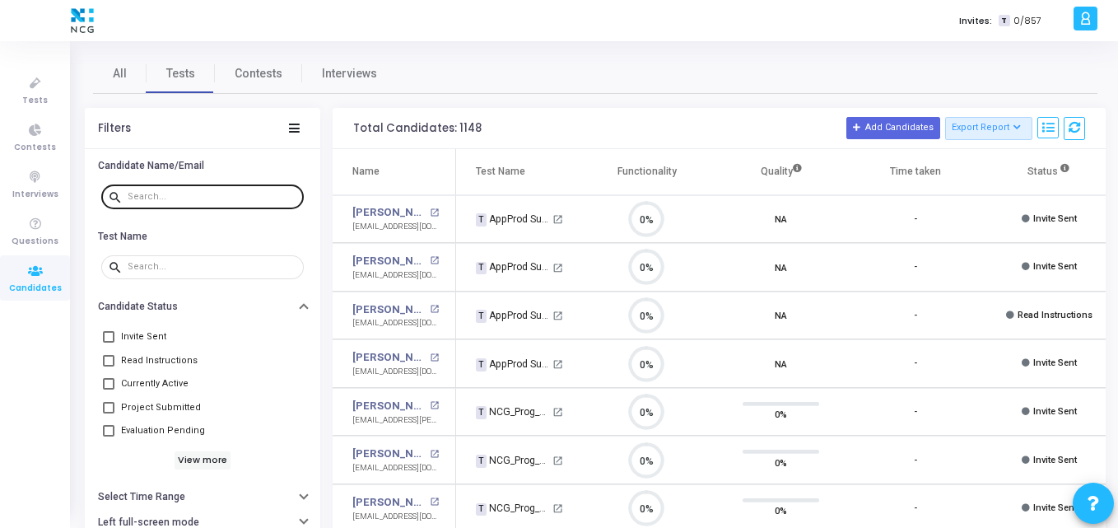
scroll to position [35, 42]
click at [188, 205] on div at bounding box center [213, 196] width 170 height 26
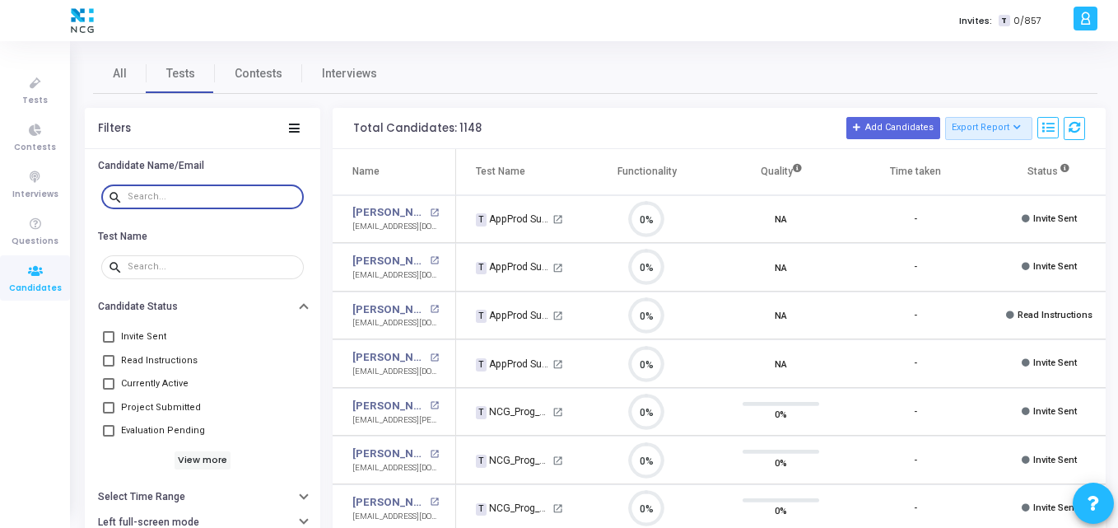
paste input "[EMAIL_ADDRESS][DOMAIN_NAME]"
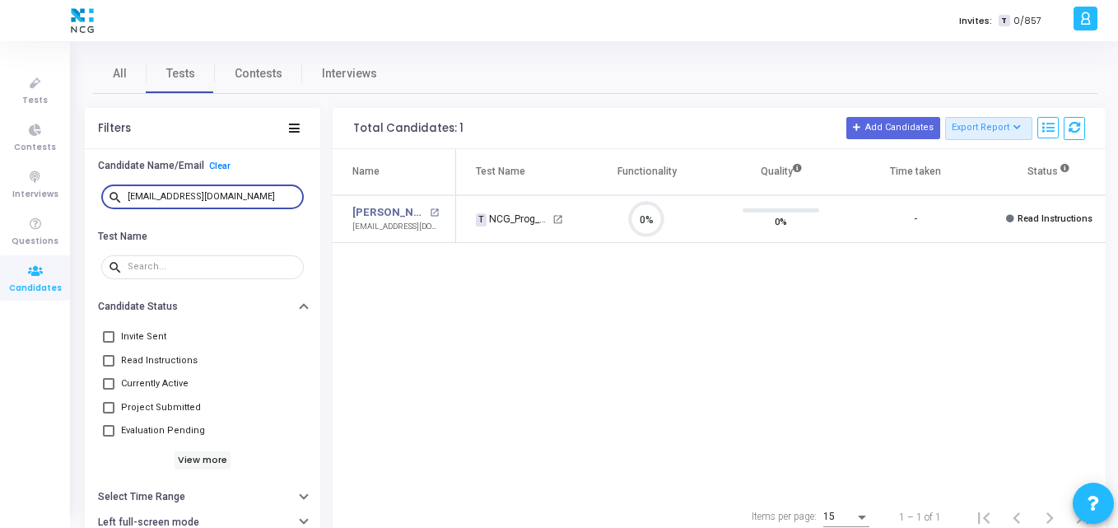
type input "[EMAIL_ADDRESS][DOMAIN_NAME]"
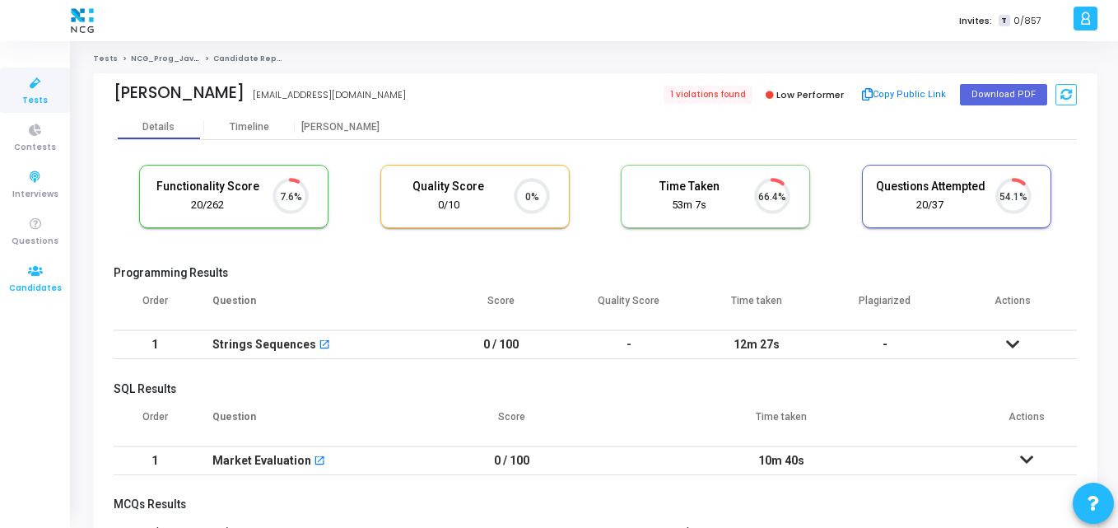
scroll to position [7, 7]
click at [34, 277] on icon at bounding box center [35, 271] width 35 height 21
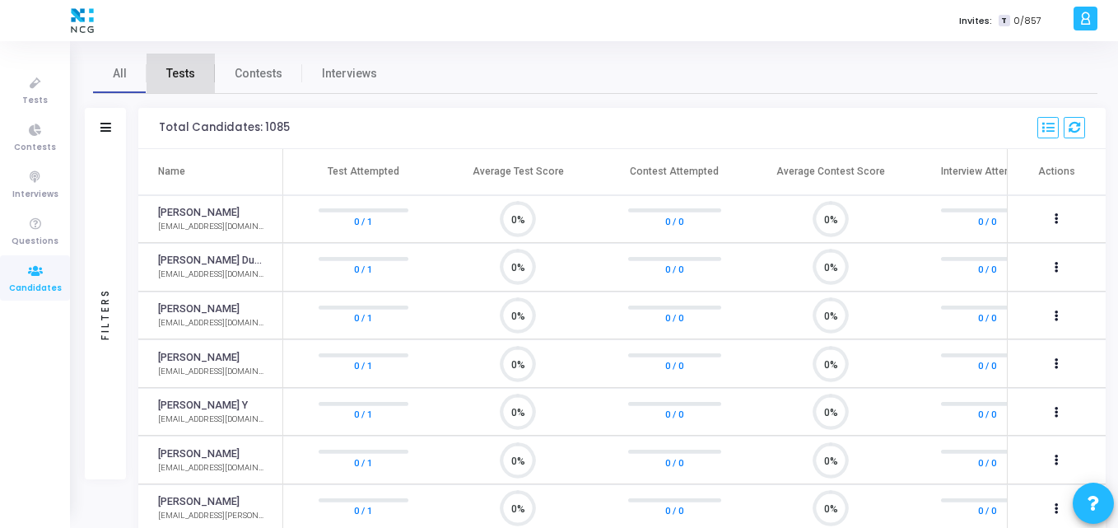
click at [181, 74] on span "Tests" at bounding box center [180, 73] width 29 height 17
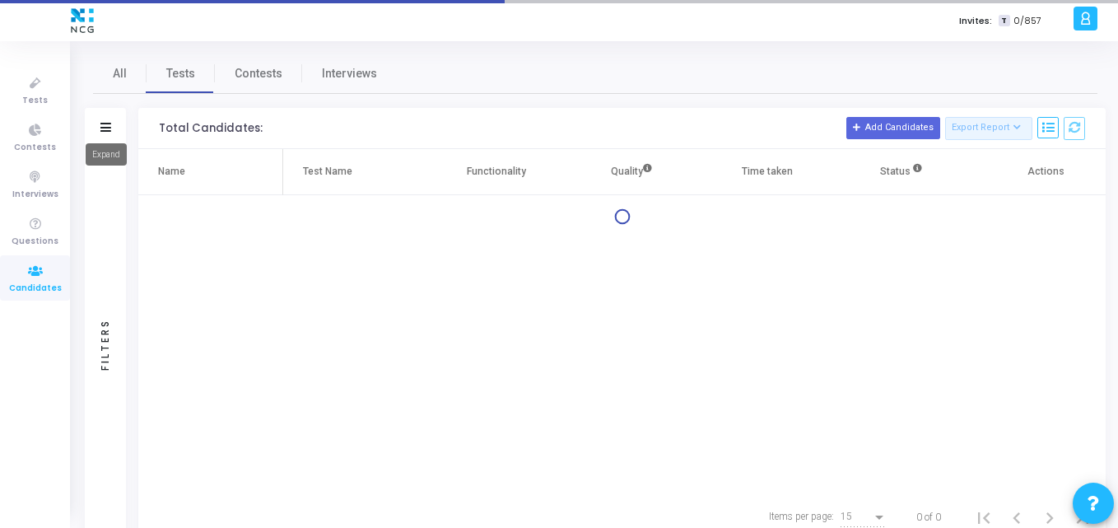
click at [102, 126] on icon at bounding box center [105, 127] width 11 height 9
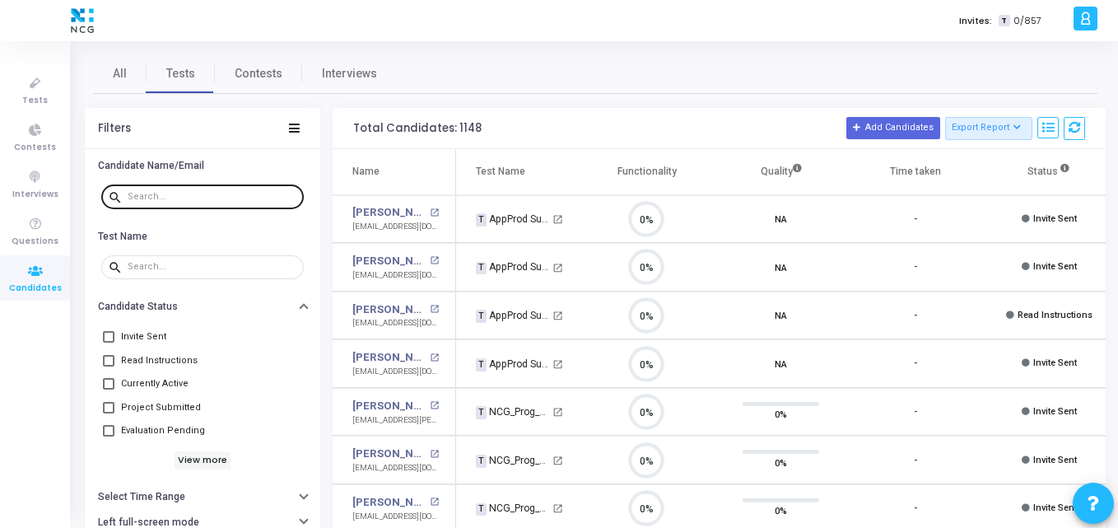
click at [179, 202] on div at bounding box center [213, 196] width 170 height 26
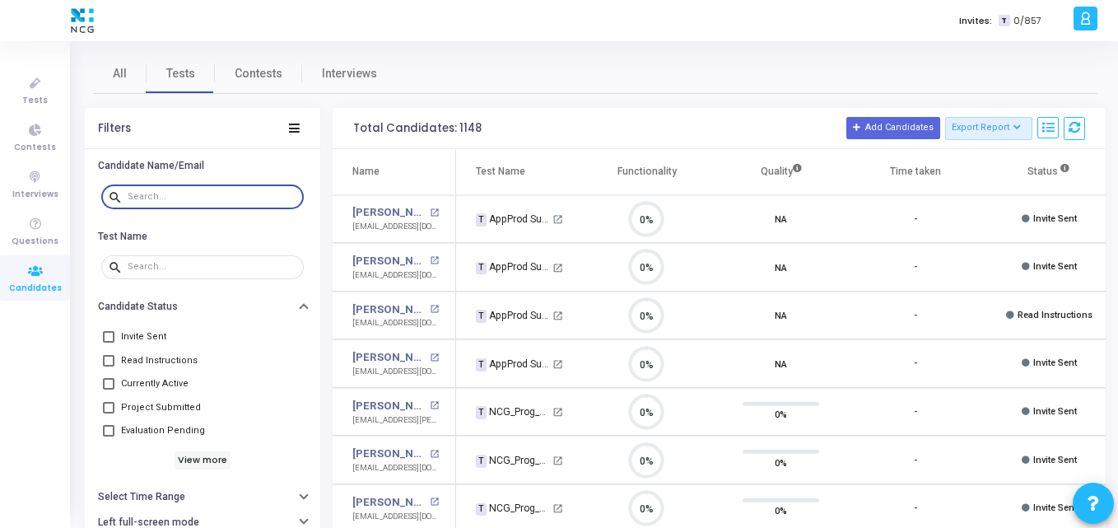
paste input "madhumohanhs8@gmail.com"
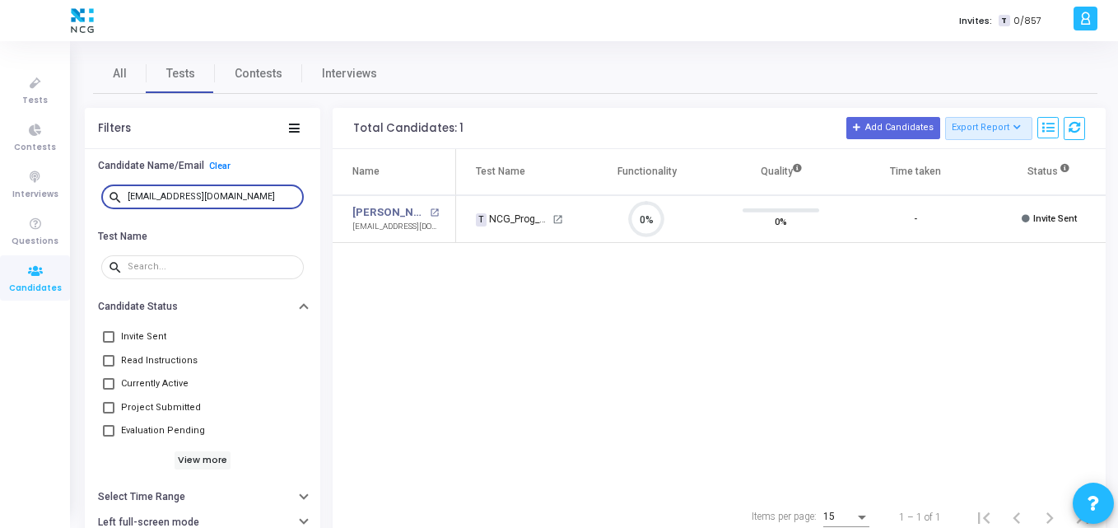
drag, startPoint x: 260, startPoint y: 198, endPoint x: 77, endPoint y: 161, distance: 187.4
click at [77, 161] on div "All Tests Contests Interviews Filters Candidate Name/Email Clear search madhumo…" at bounding box center [594, 297] width 1045 height 486
paste input "tech.chandrakanta"
drag, startPoint x: 264, startPoint y: 199, endPoint x: 51, endPoint y: 171, distance: 215.0
click at [51, 171] on div "Tests Contests Interviews Questions Candidates Invites: T 0/857 K Kajal Setting…" at bounding box center [559, 264] width 1118 height 528
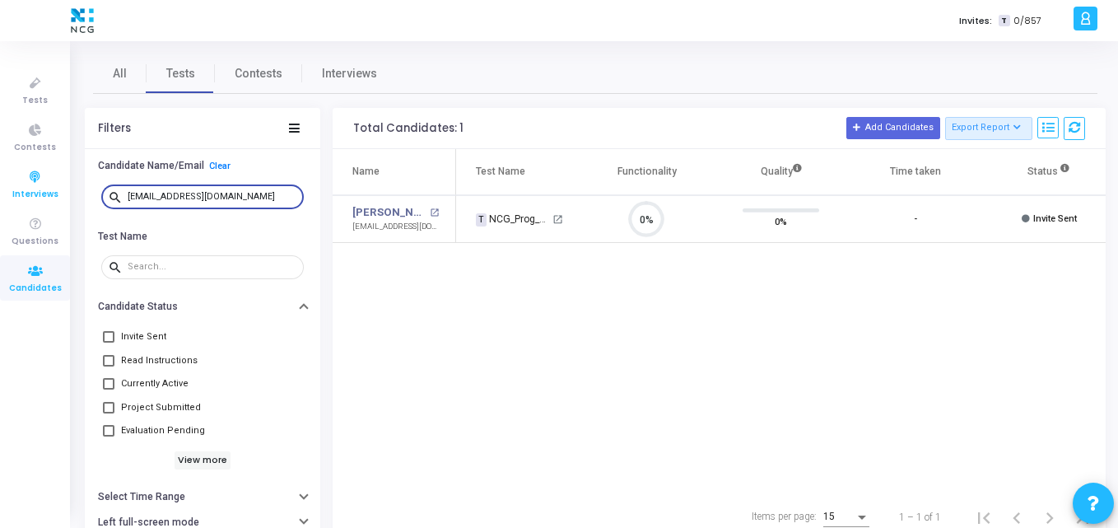
paste input "kondakirankumar73"
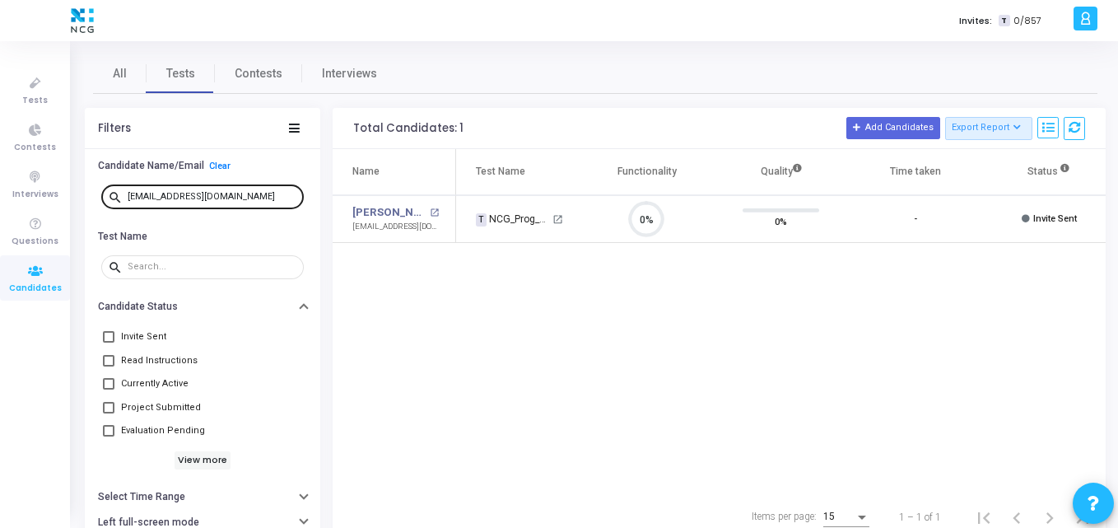
drag, startPoint x: 265, startPoint y: 204, endPoint x: 271, endPoint y: 198, distance: 8.7
click at [271, 198] on div "kondakirankumar73@gmail.com" at bounding box center [213, 196] width 170 height 26
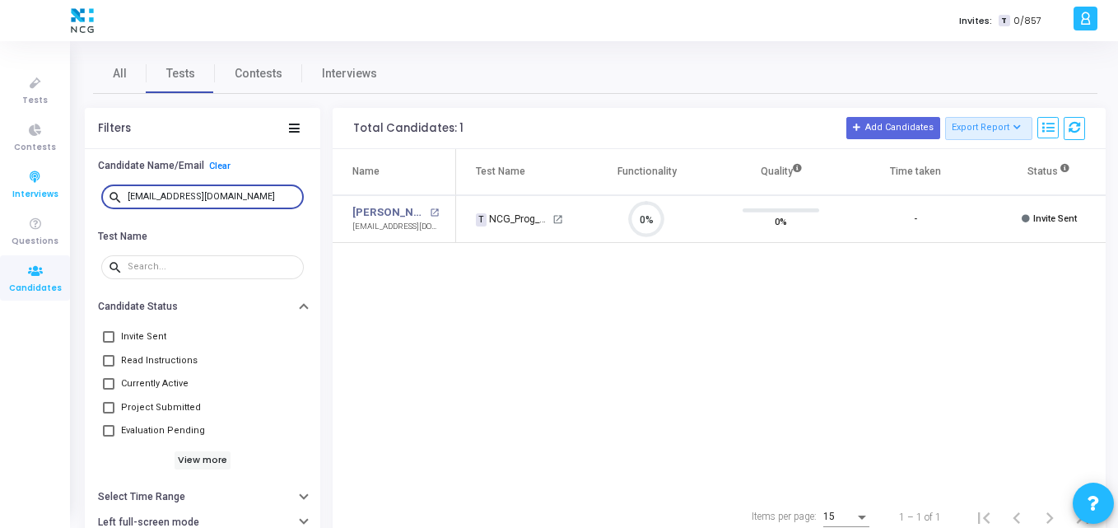
drag, startPoint x: 271, startPoint y: 198, endPoint x: 2, endPoint y: 162, distance: 271.5
click at [2, 162] on div "Tests Contests Interviews Questions Candidates Invites: T 0/857 K Kajal Setting…" at bounding box center [559, 264] width 1118 height 528
paste input "sanjayjagdale1709"
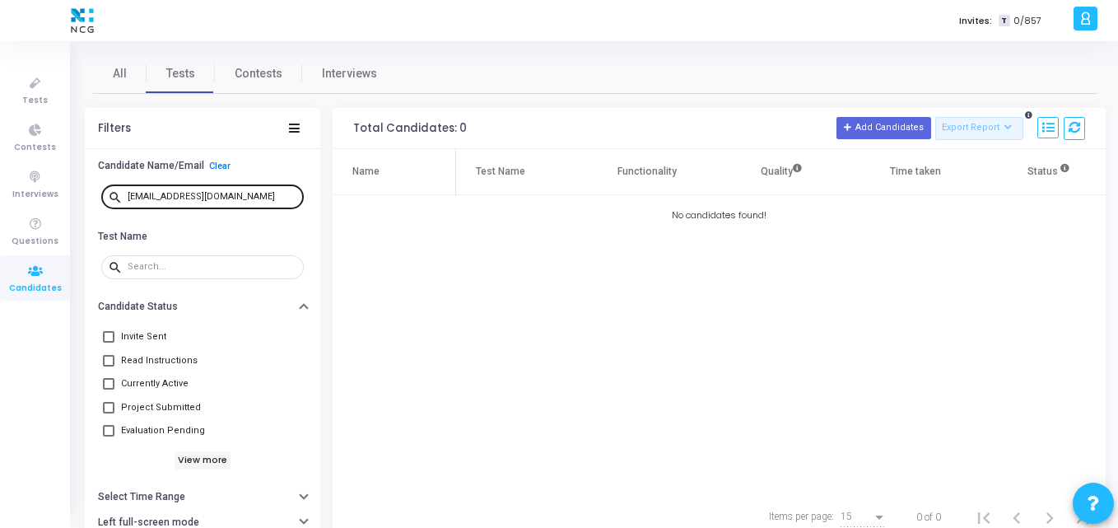
click at [266, 193] on div "sanjayjagdale1709@gmail.com" at bounding box center [213, 196] width 170 height 26
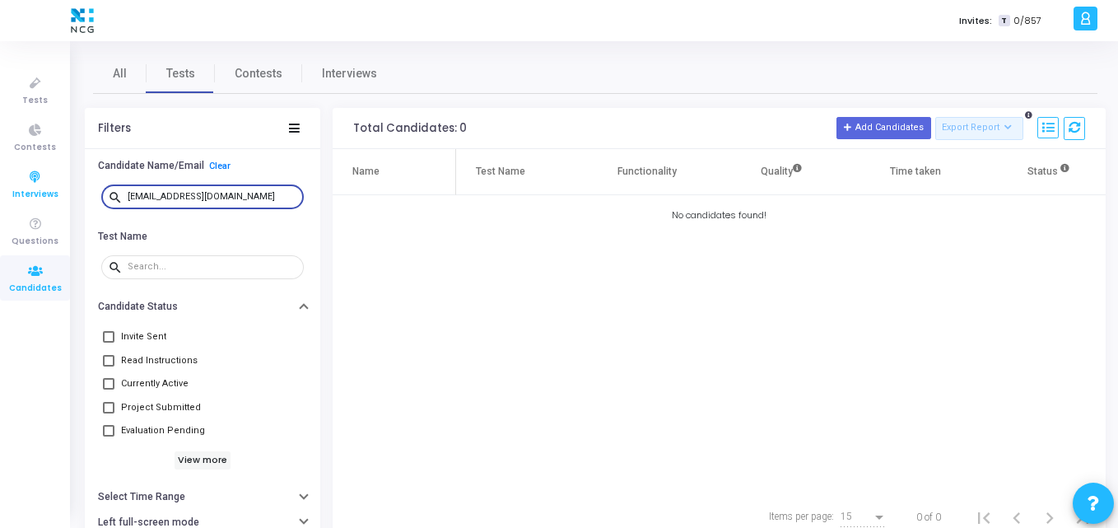
drag, startPoint x: 266, startPoint y: 193, endPoint x: 20, endPoint y: 171, distance: 247.1
click at [20, 171] on div "Tests Contests Interviews Questions Candidates Invites: T 0/857 K Kajal Setting…" at bounding box center [559, 264] width 1118 height 528
paste input "hrinivas.kumbhar"
drag, startPoint x: 261, startPoint y: 192, endPoint x: 0, endPoint y: 156, distance: 263.4
click at [0, 156] on div "Tests Contests Interviews Questions Candidates Invites: T 0/857 K Kajal Setting…" at bounding box center [559, 264] width 1118 height 528
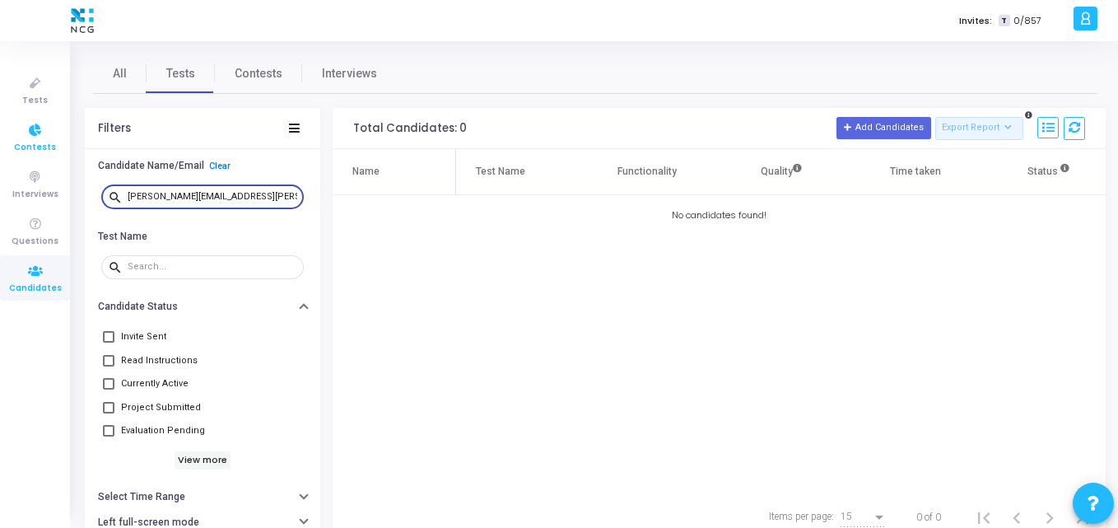
paste input "dasdebadatta008"
drag, startPoint x: 254, startPoint y: 200, endPoint x: 61, endPoint y: 174, distance: 195.1
click at [61, 174] on div "Tests Contests Interviews Questions Candidates Invites: T 0/857 K Kajal Setting…" at bounding box center [559, 264] width 1118 height 528
paste input "atul.khairnar9"
type input "atul.khairnar9@gmail.com"
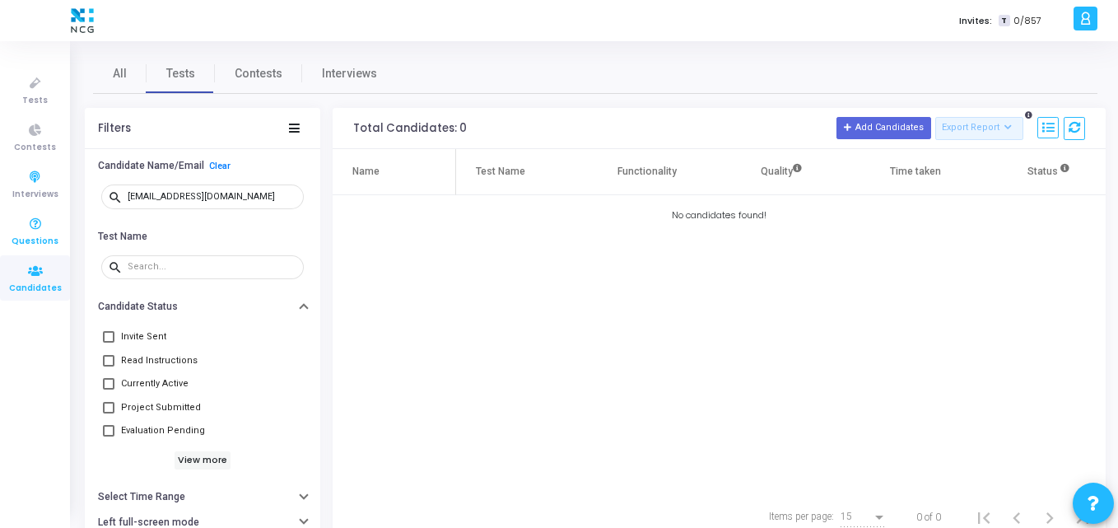
drag, startPoint x: 270, startPoint y: 188, endPoint x: 0, endPoint y: 222, distance: 272.1
click at [0, 222] on div "Tests Contests Interviews Questions Candidates Invites: T 0/857 K Kajal Setting…" at bounding box center [559, 264] width 1118 height 528
click at [556, 371] on div "Name Test Name Functionality Quality Time taken Status Actions No candidates fo…" at bounding box center [719, 321] width 773 height 345
